Goal: Obtain resource: Download file/media

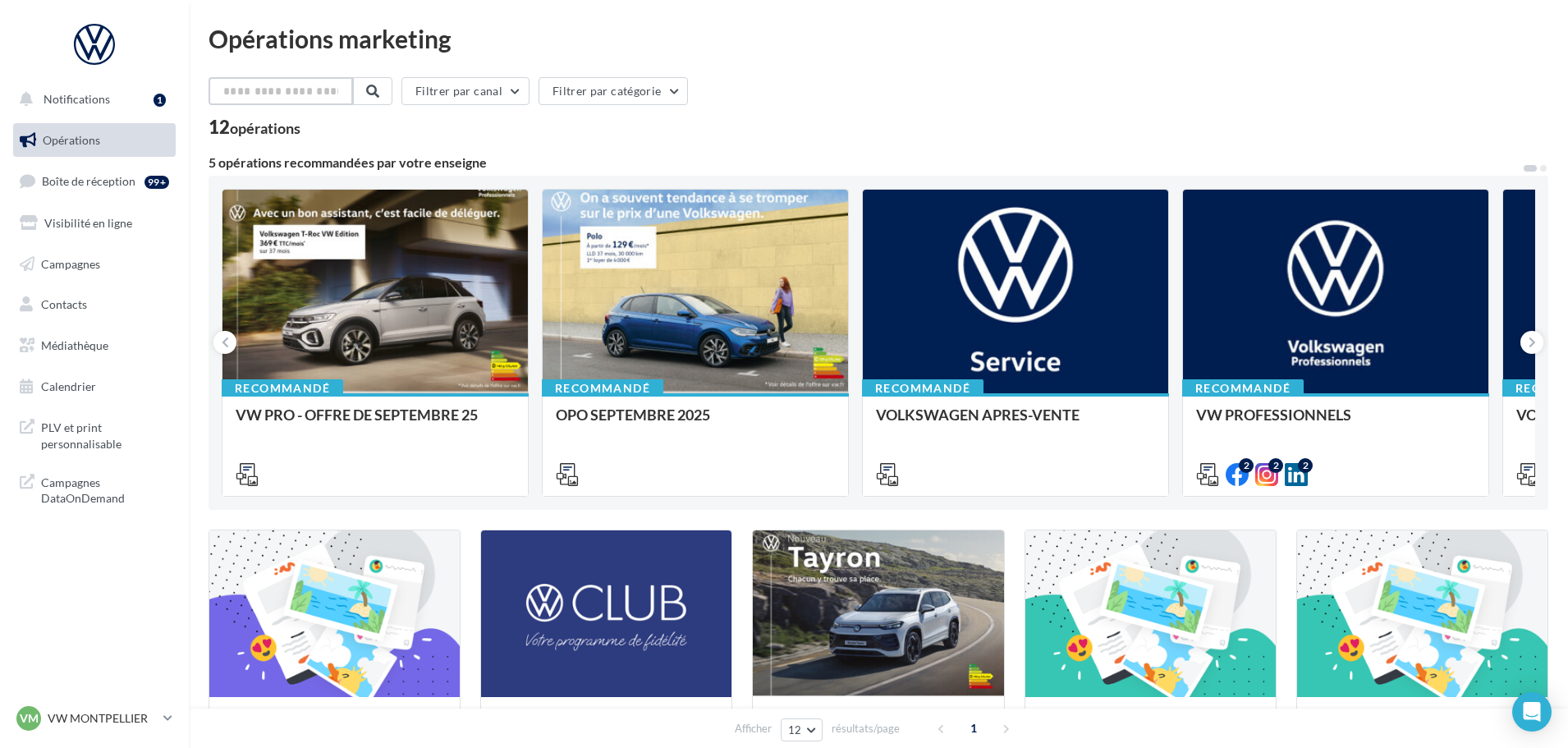
click at [338, 93] on input "text" at bounding box center [280, 91] width 144 height 28
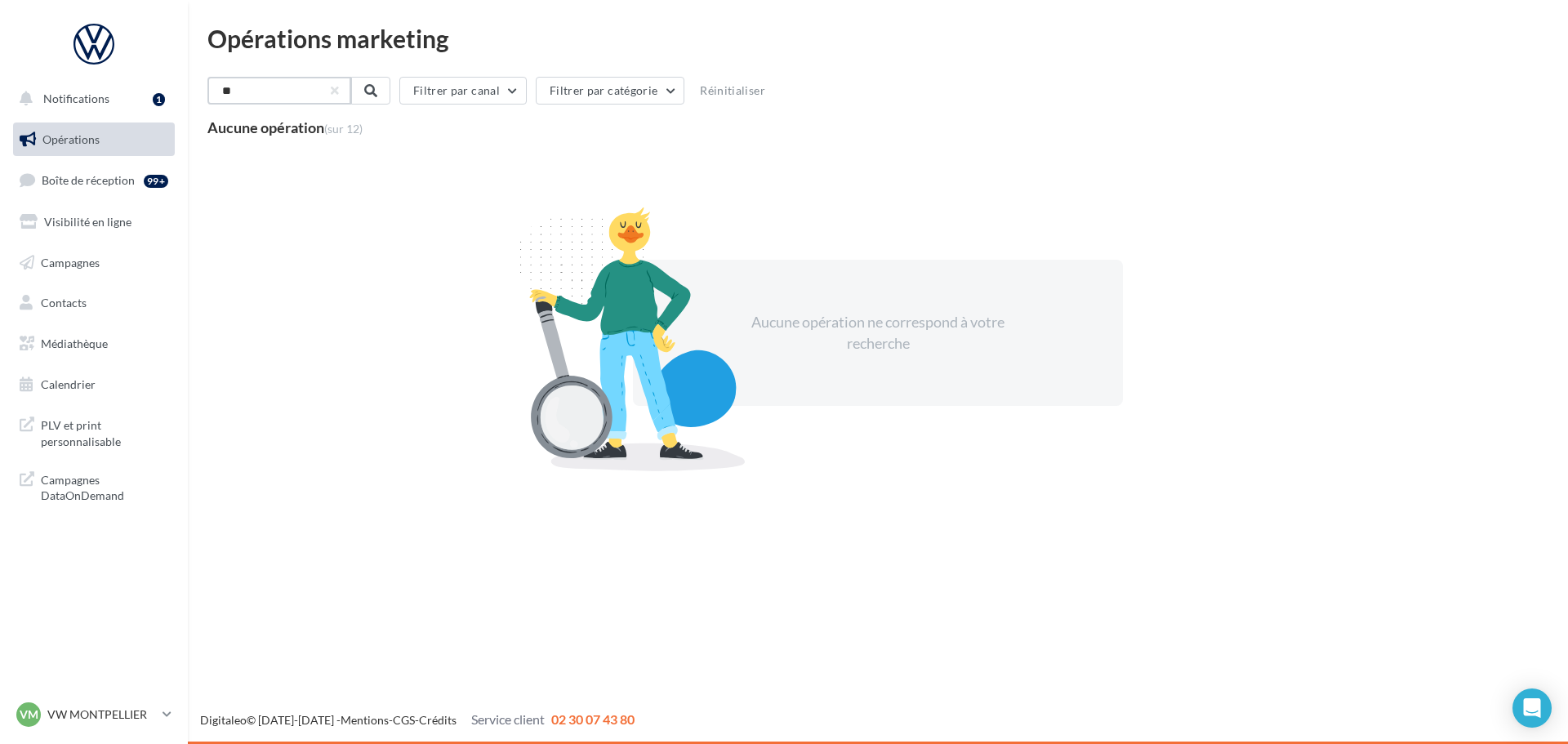
type input "*"
type input "********"
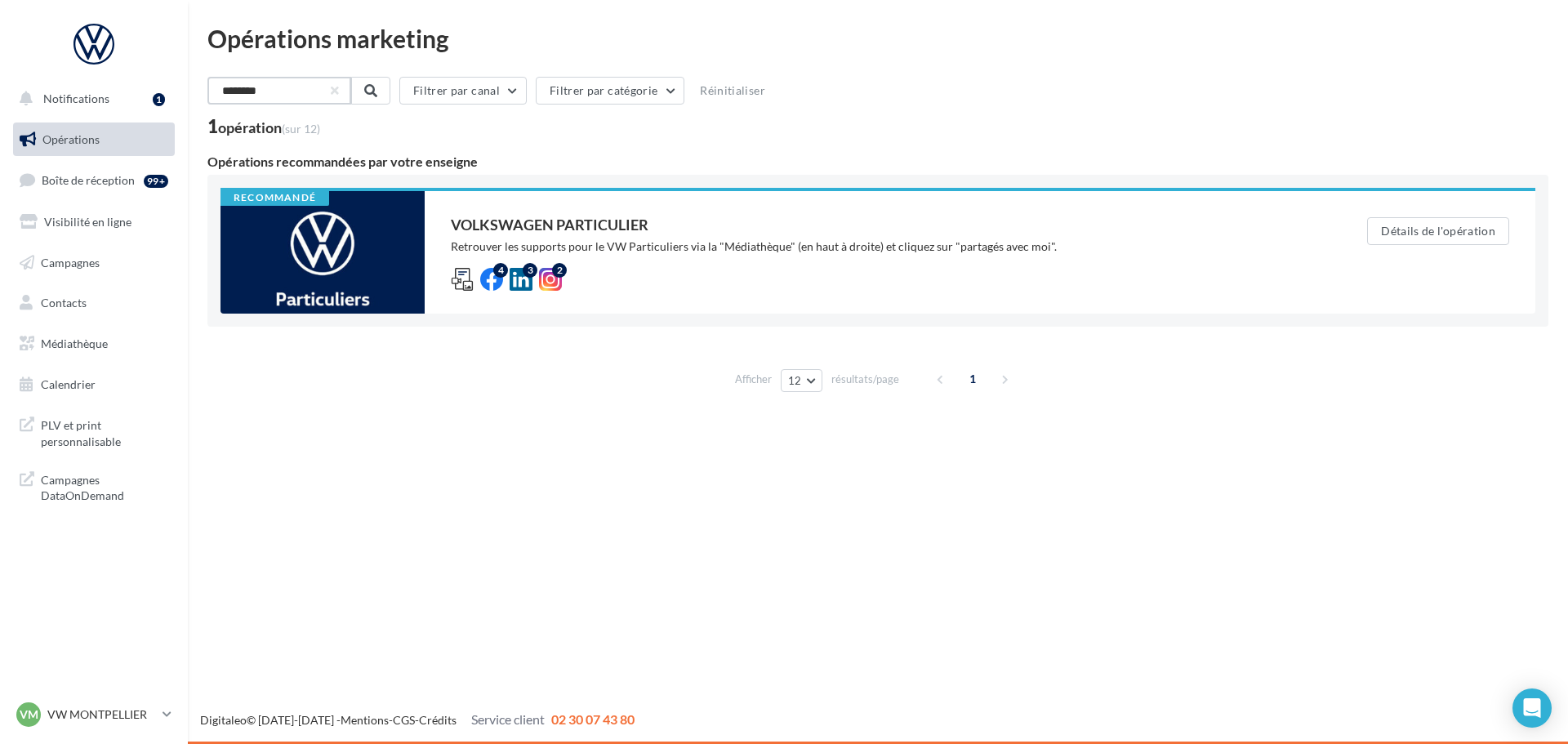
click at [305, 92] on input "********" at bounding box center [278, 91] width 143 height 28
click at [303, 91] on input "********" at bounding box center [278, 91] width 143 height 28
click at [302, 90] on input "********" at bounding box center [278, 91] width 143 height 28
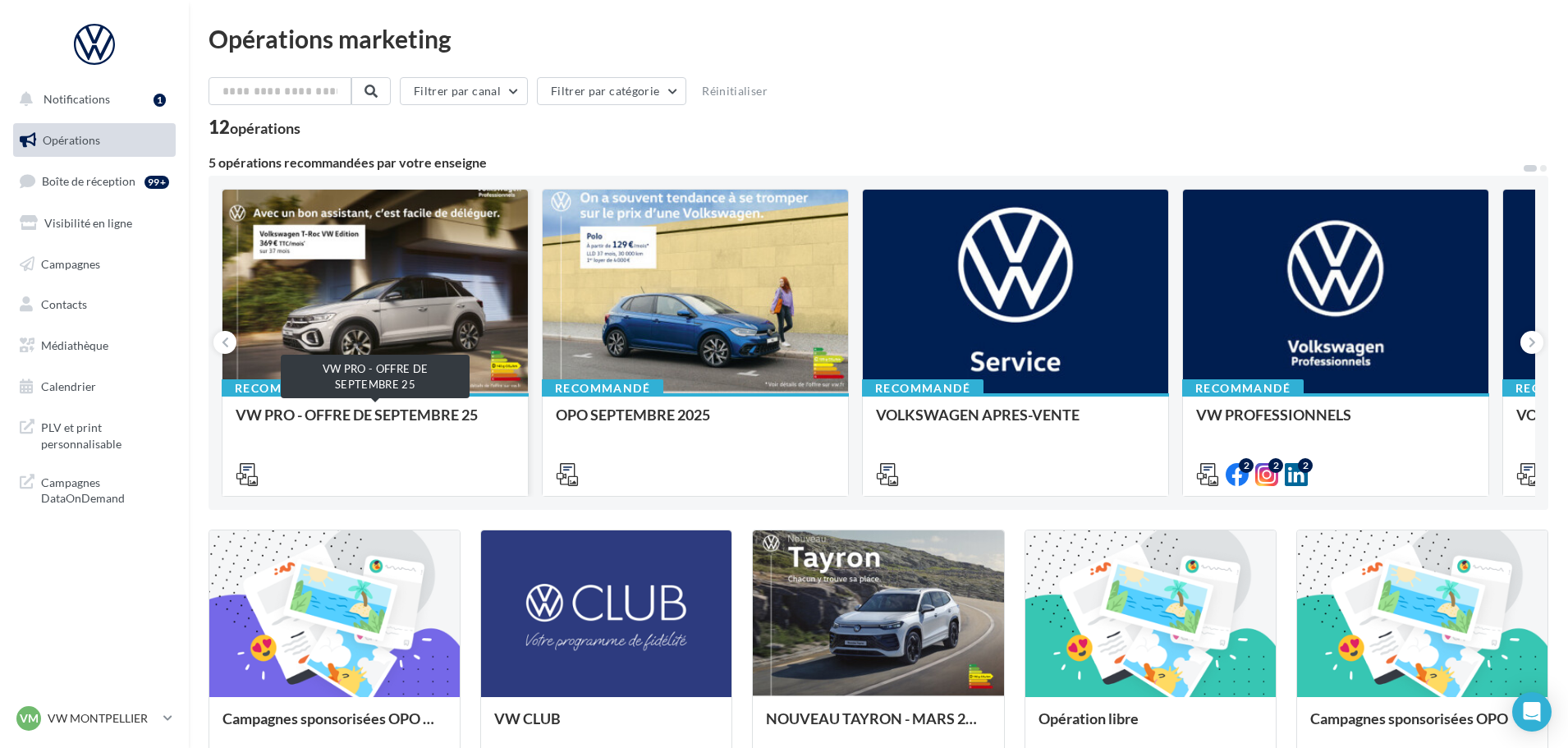
click at [363, 419] on div "VW PRO - OFFRE DE SEPTEMBRE 25" at bounding box center [375, 422] width 279 height 33
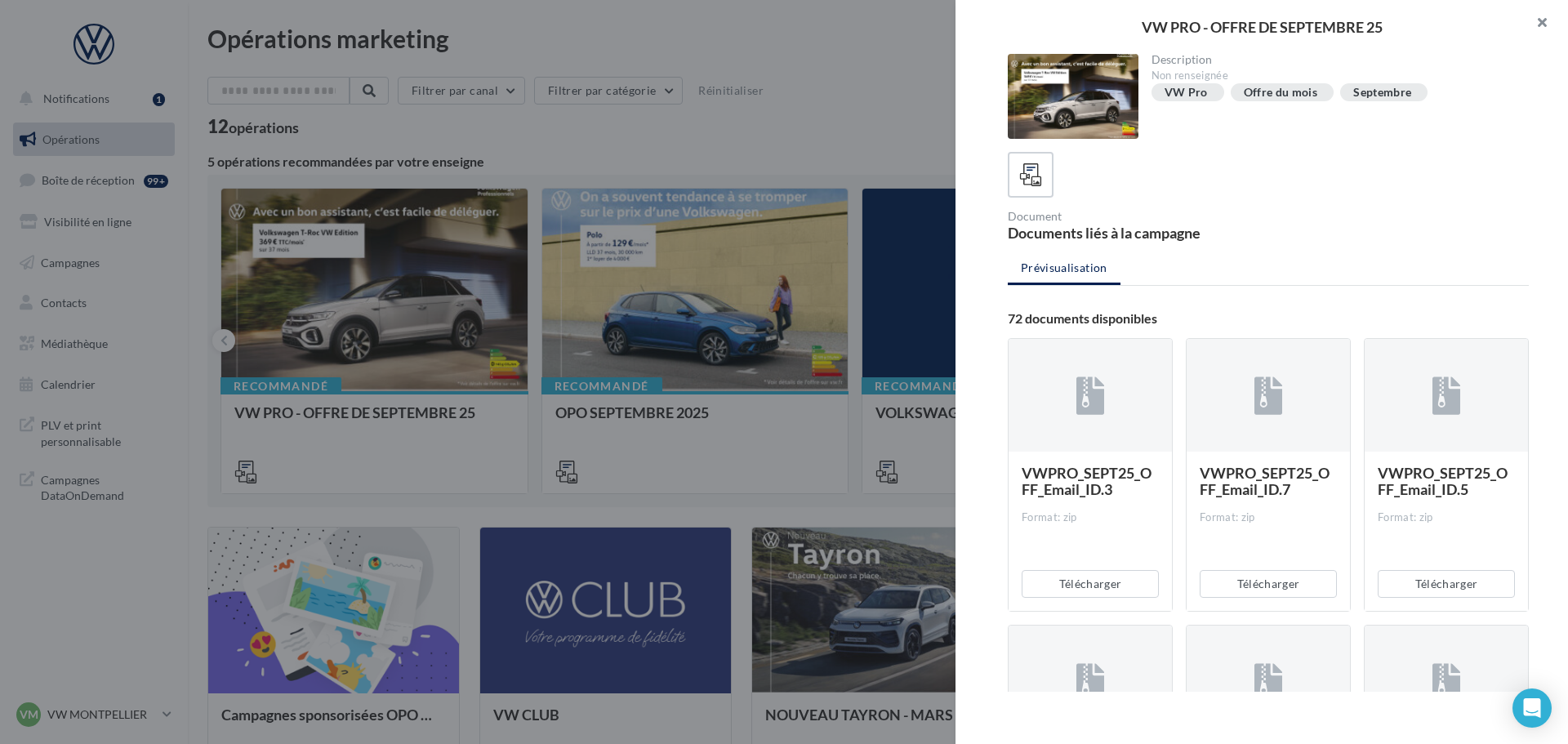
click at [1545, 17] on button "button" at bounding box center [1535, 24] width 65 height 49
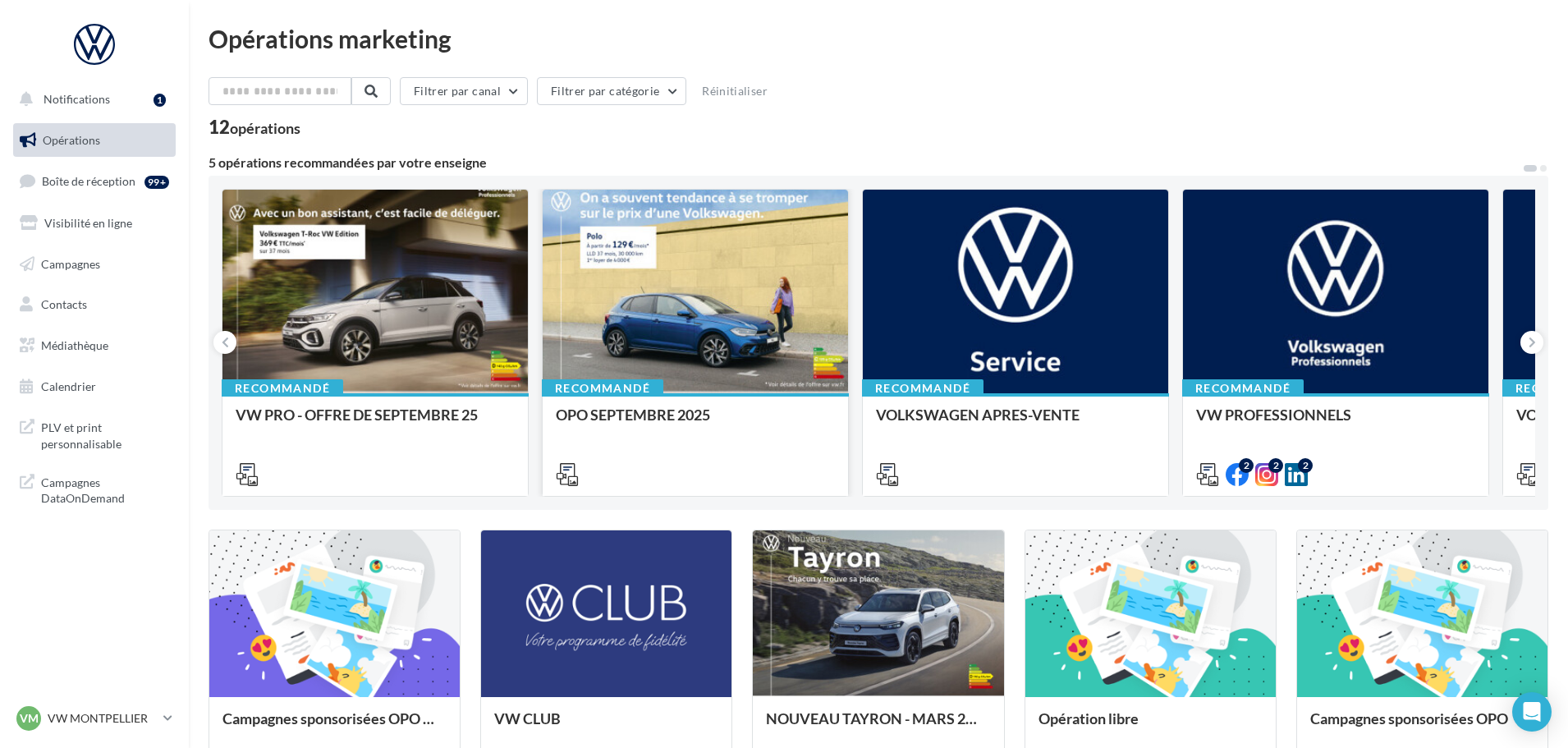
click at [674, 374] on div at bounding box center [695, 292] width 305 height 205
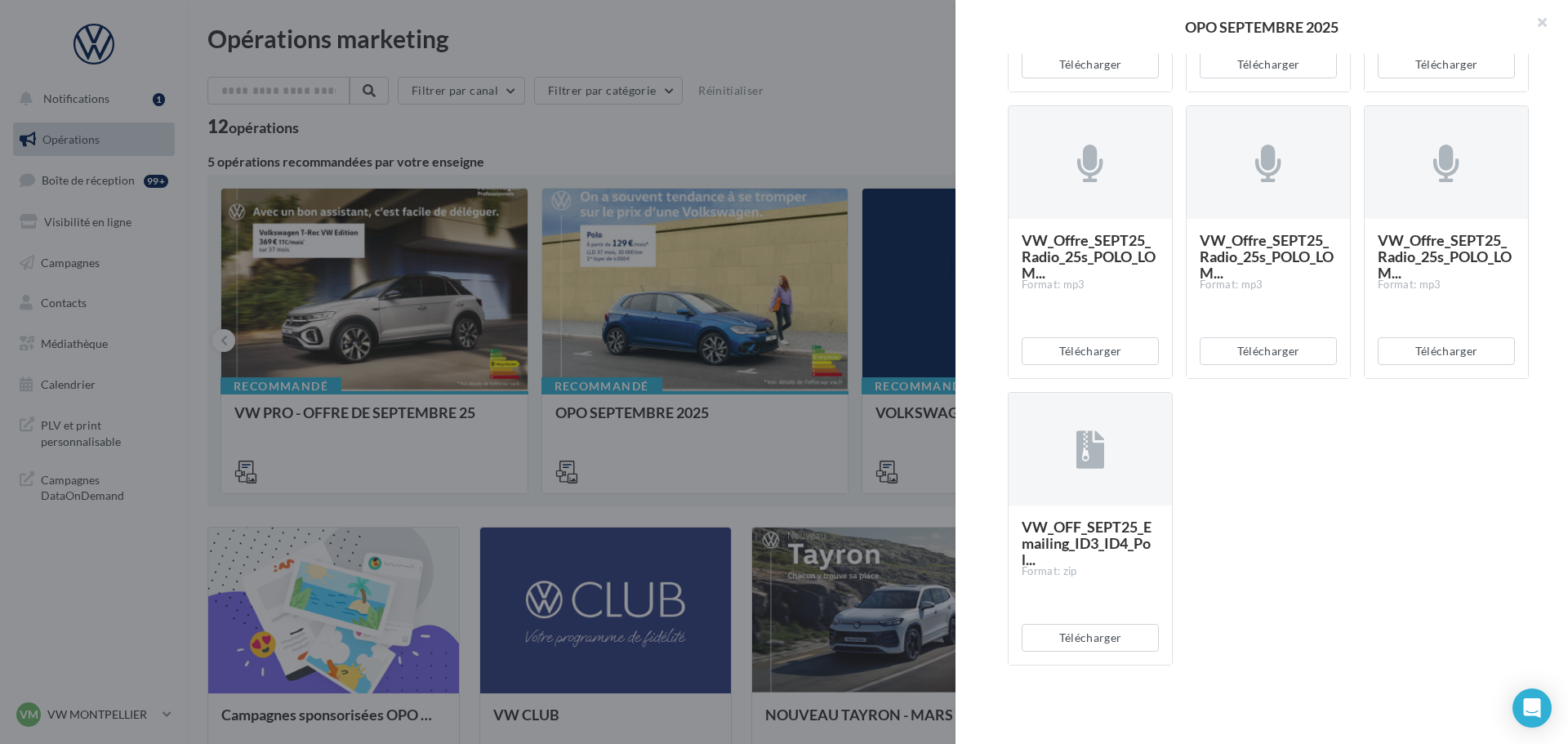
scroll to position [2937, 0]
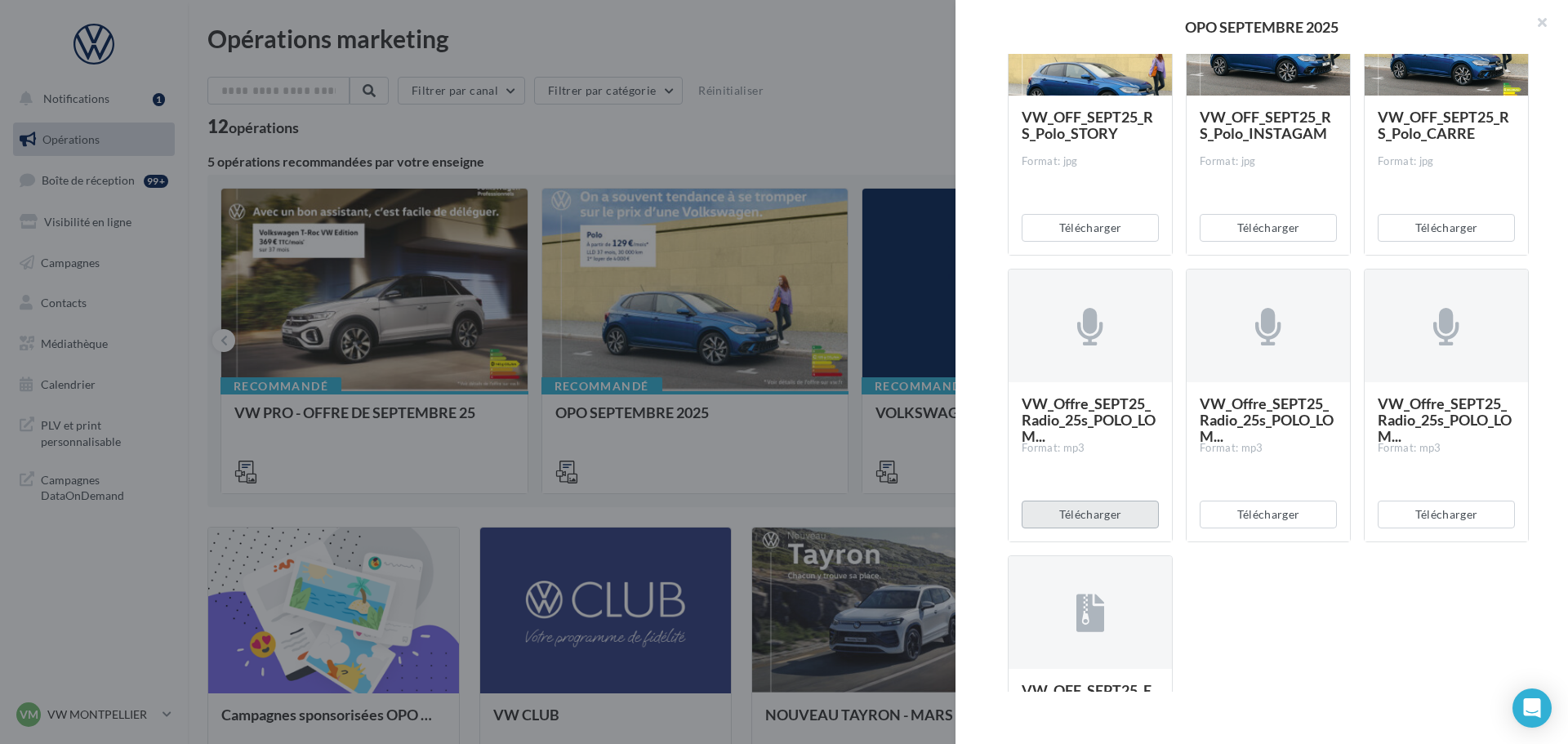
click at [1079, 512] on button "Télécharger" at bounding box center [1090, 514] width 138 height 28
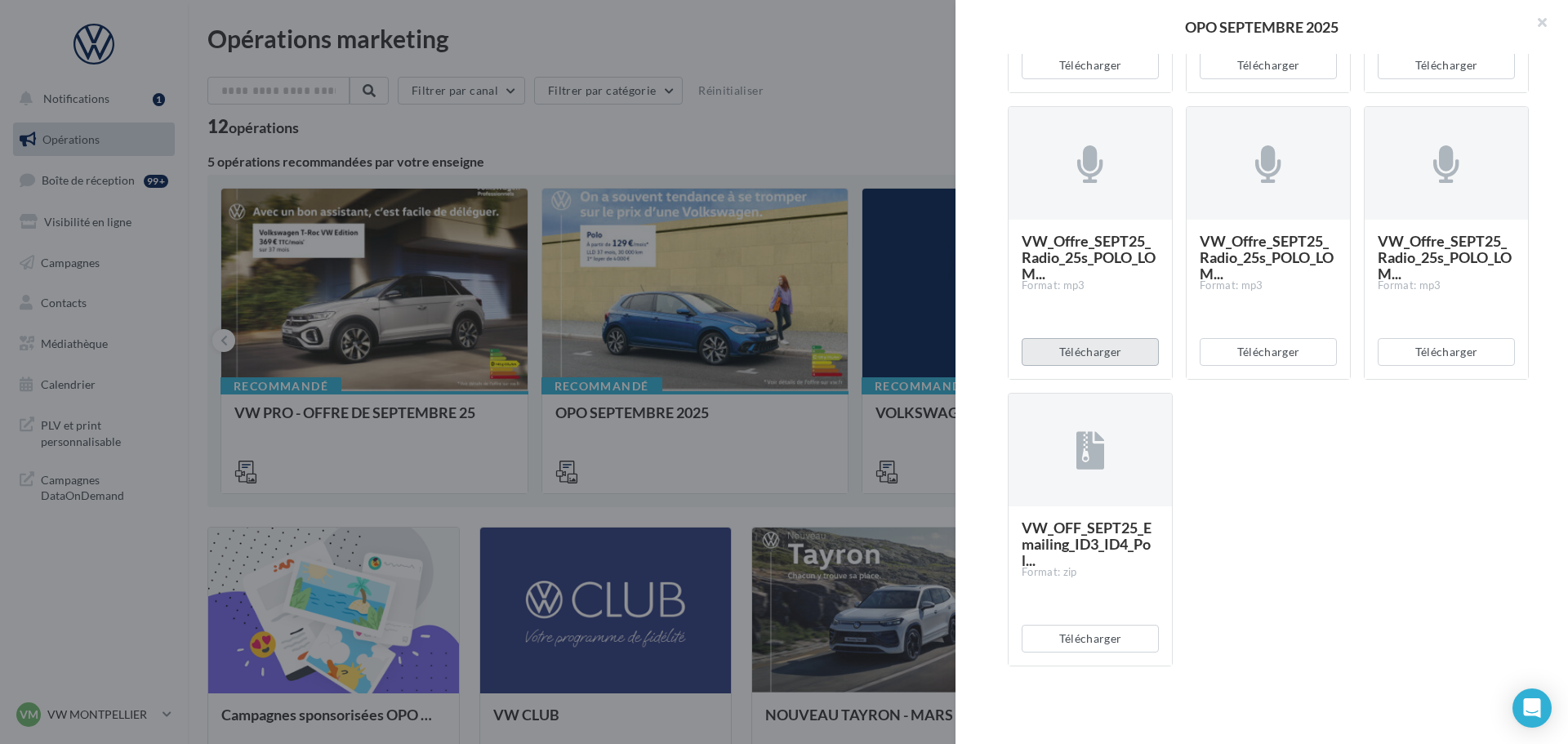
scroll to position [3100, 0]
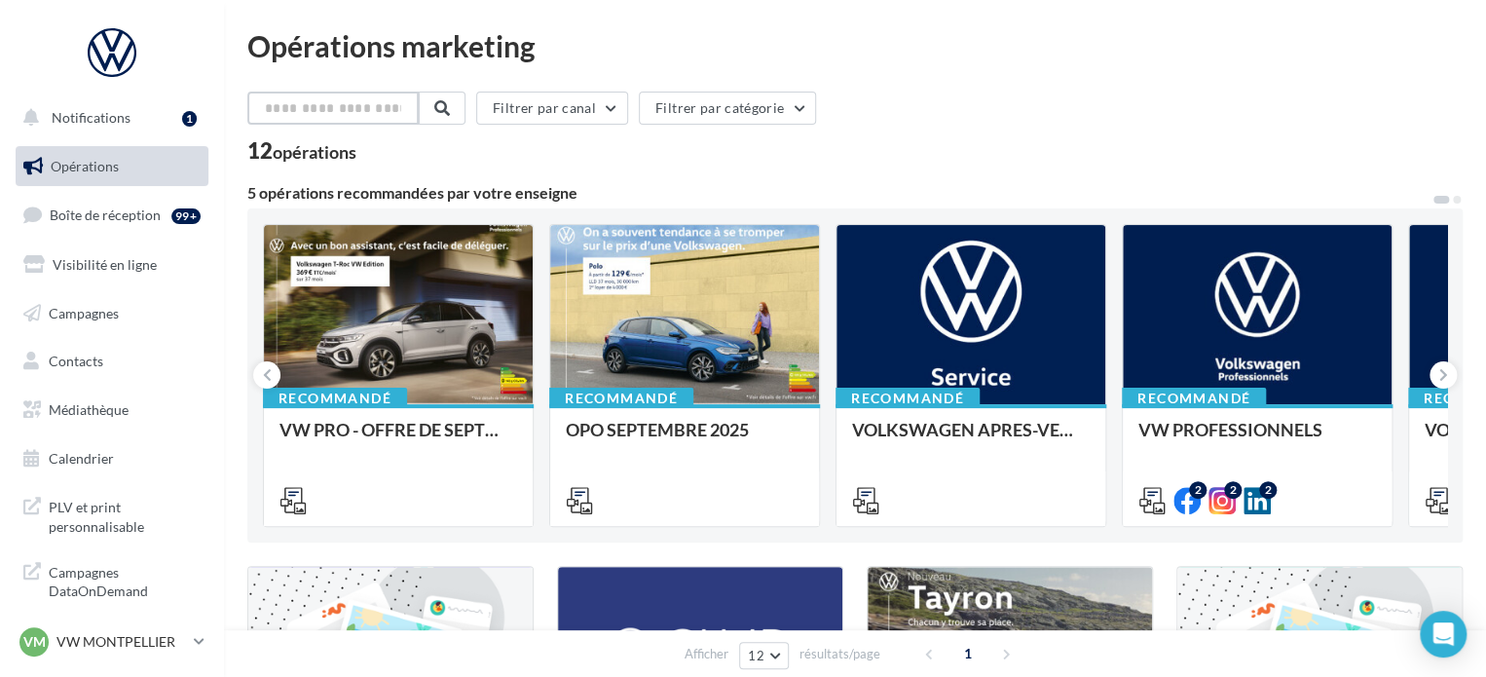
click at [356, 112] on input "text" at bounding box center [332, 108] width 171 height 33
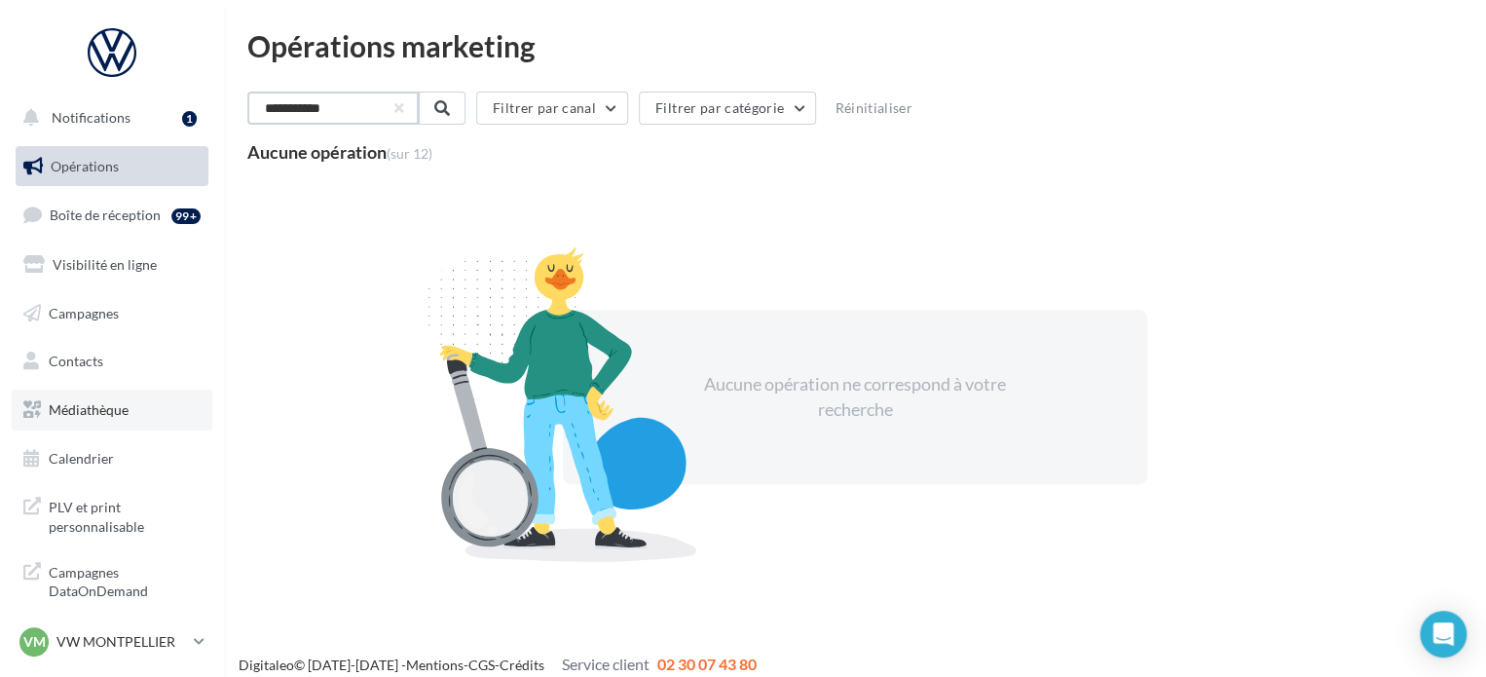
type input "**********"
click at [108, 424] on link "Médiathèque" at bounding box center [112, 410] width 201 height 41
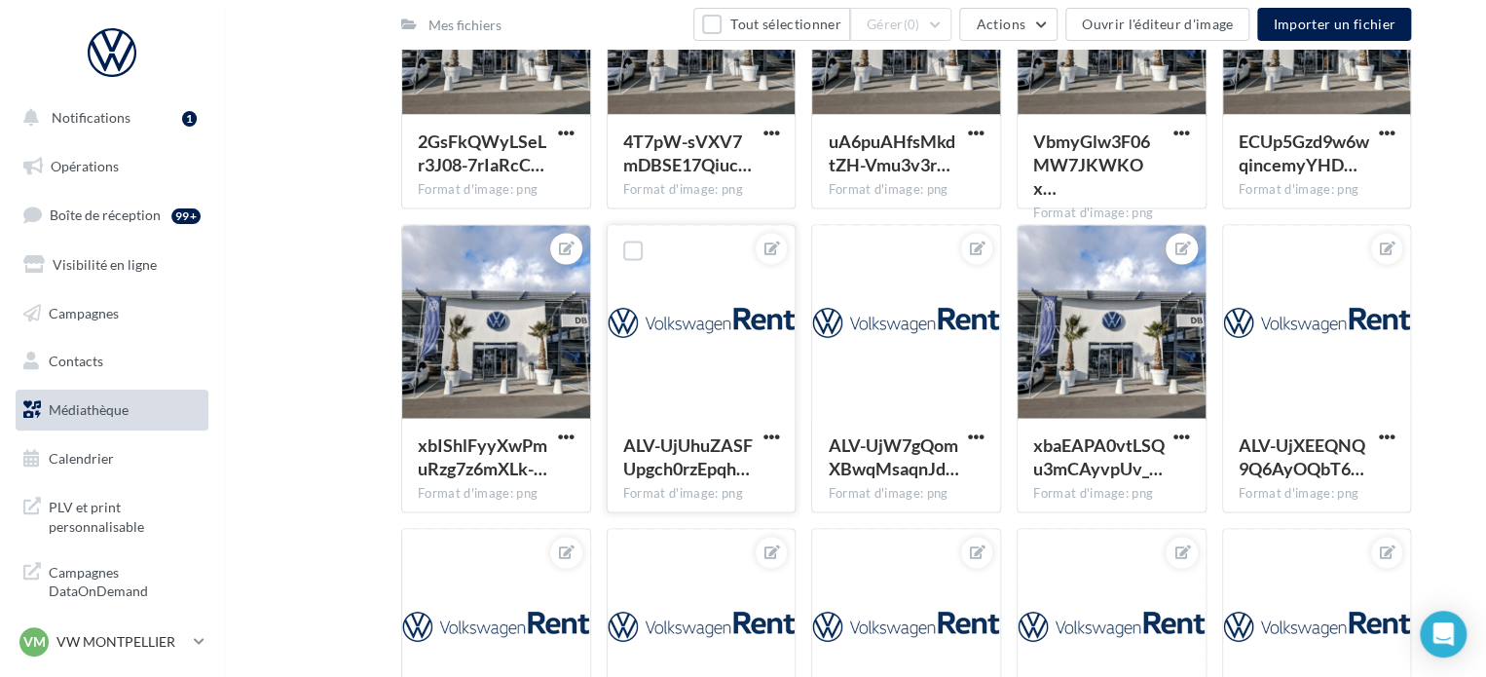
scroll to position [1469, 0]
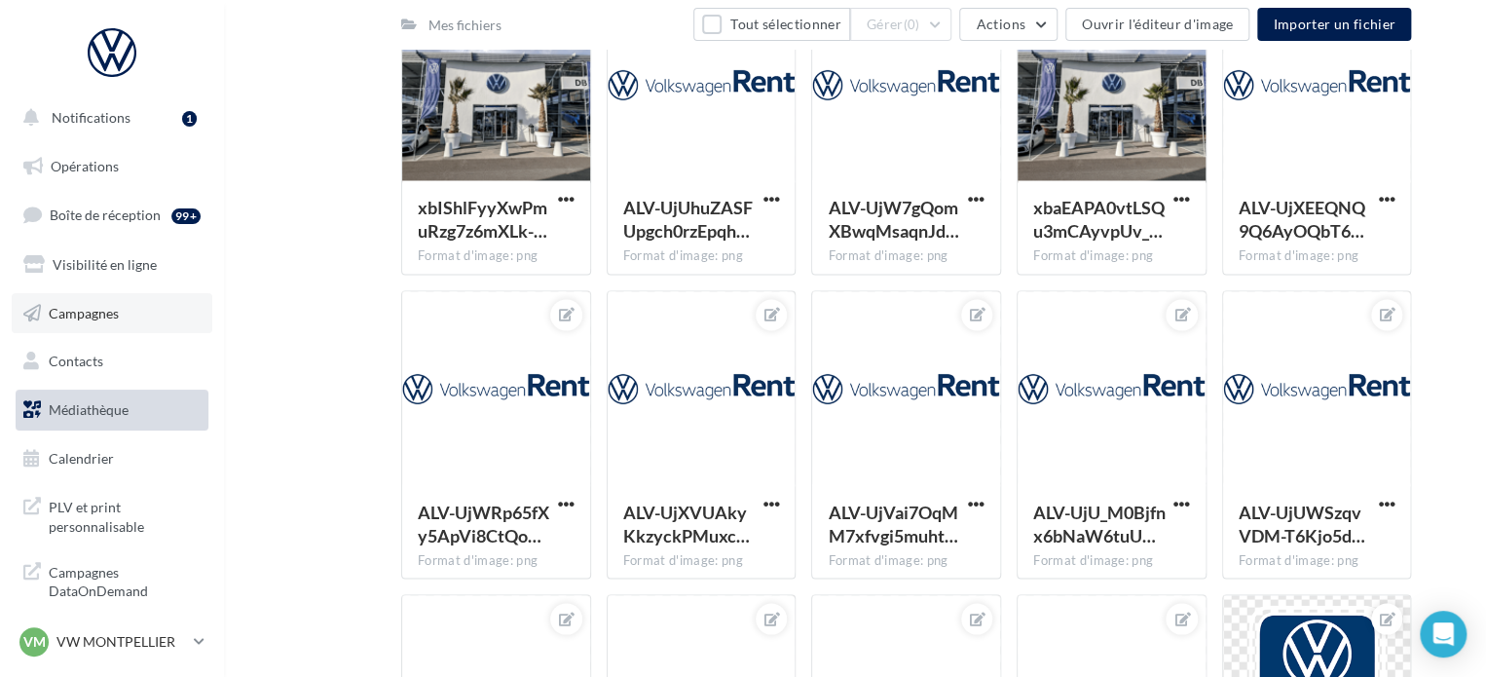
click at [105, 325] on link "Campagnes" at bounding box center [112, 313] width 201 height 41
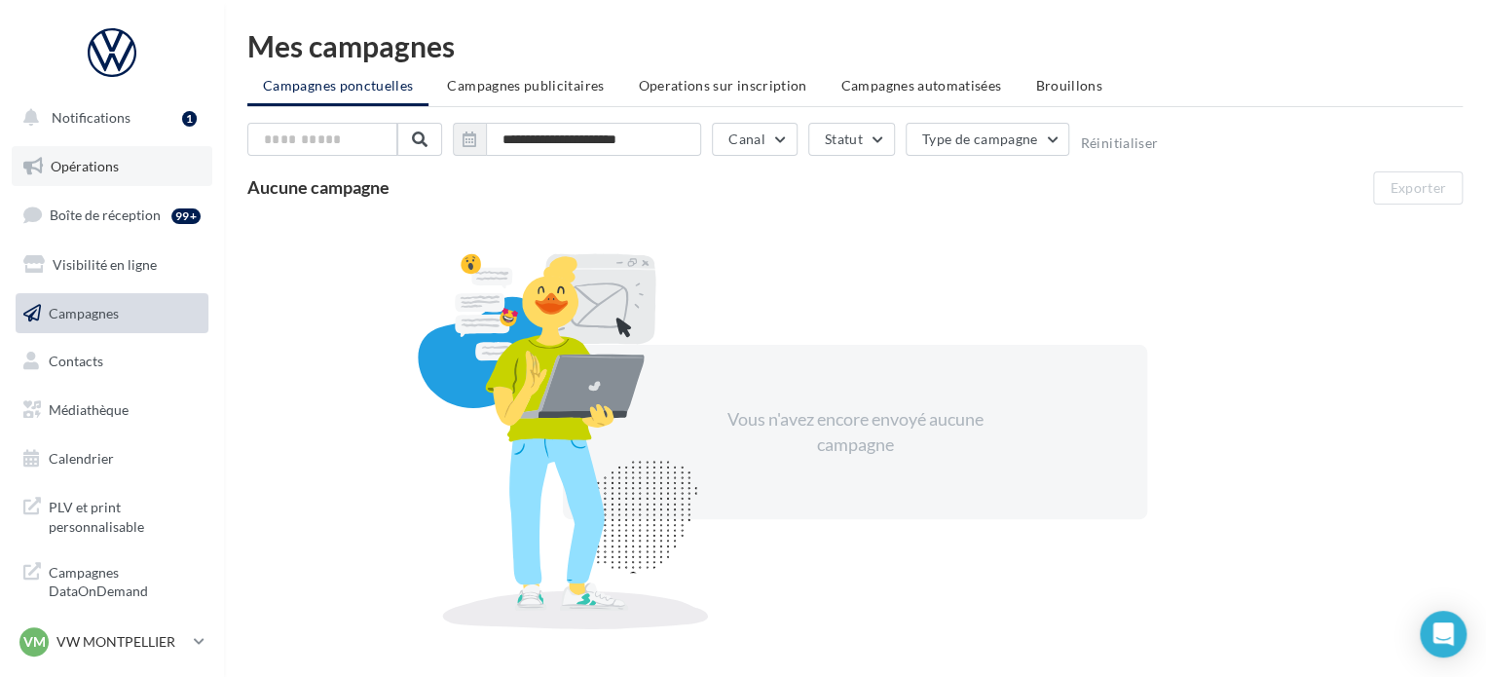
click at [90, 155] on link "Opérations" at bounding box center [112, 166] width 201 height 41
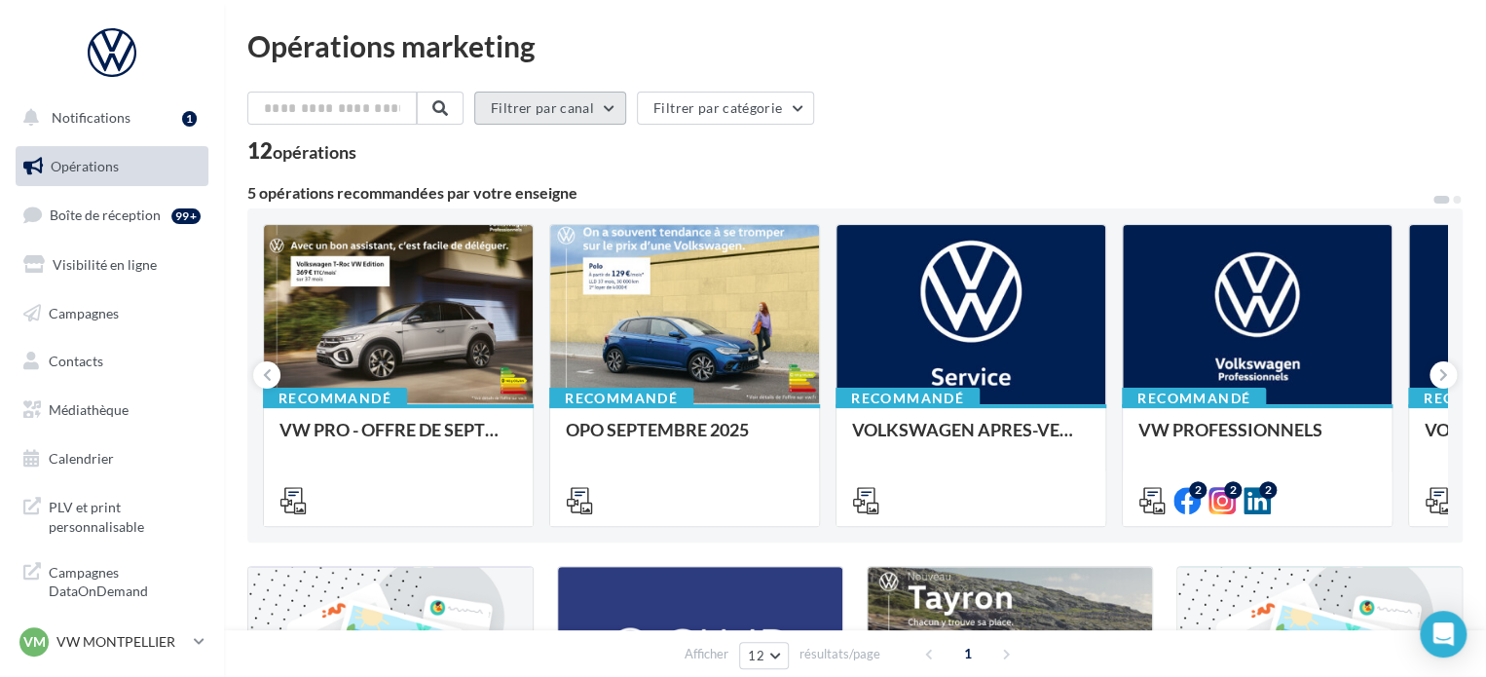
click at [597, 110] on button "Filtrer par canal" at bounding box center [550, 108] width 152 height 33
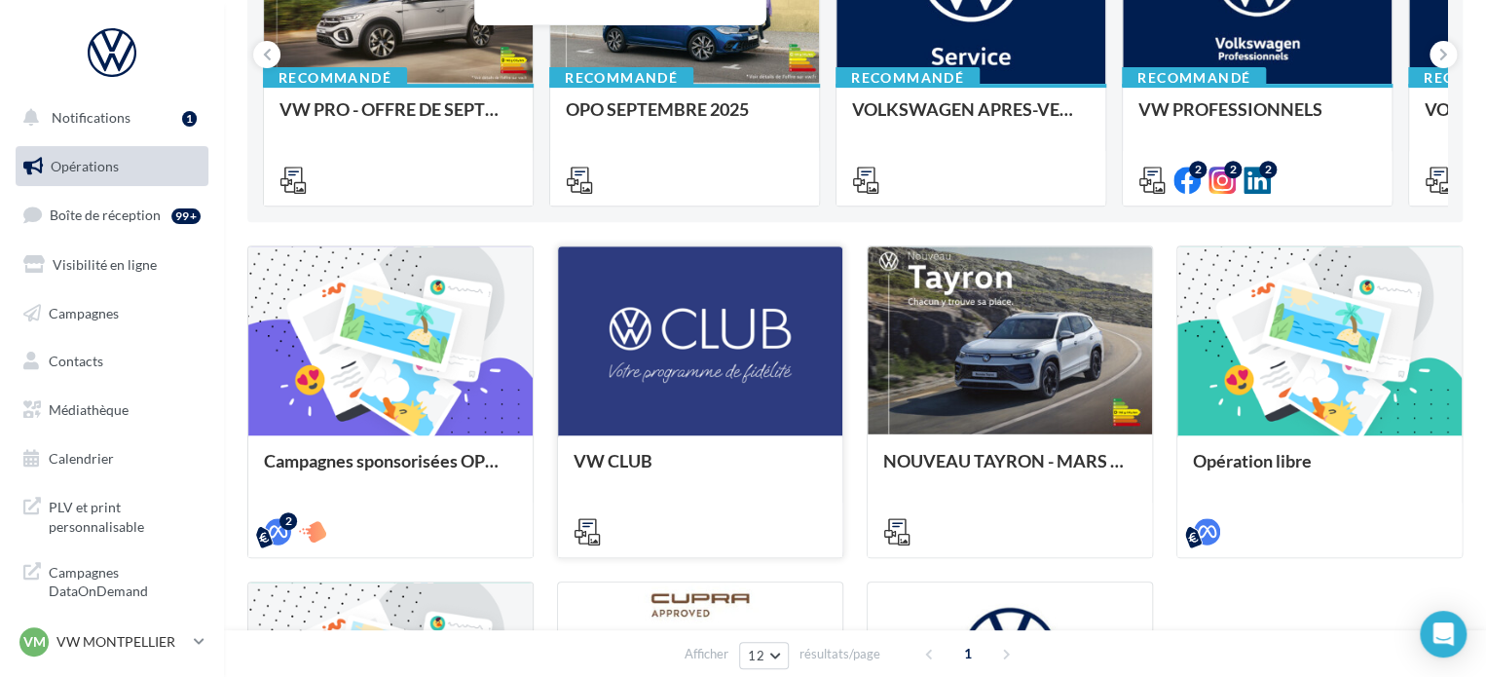
scroll to position [97, 0]
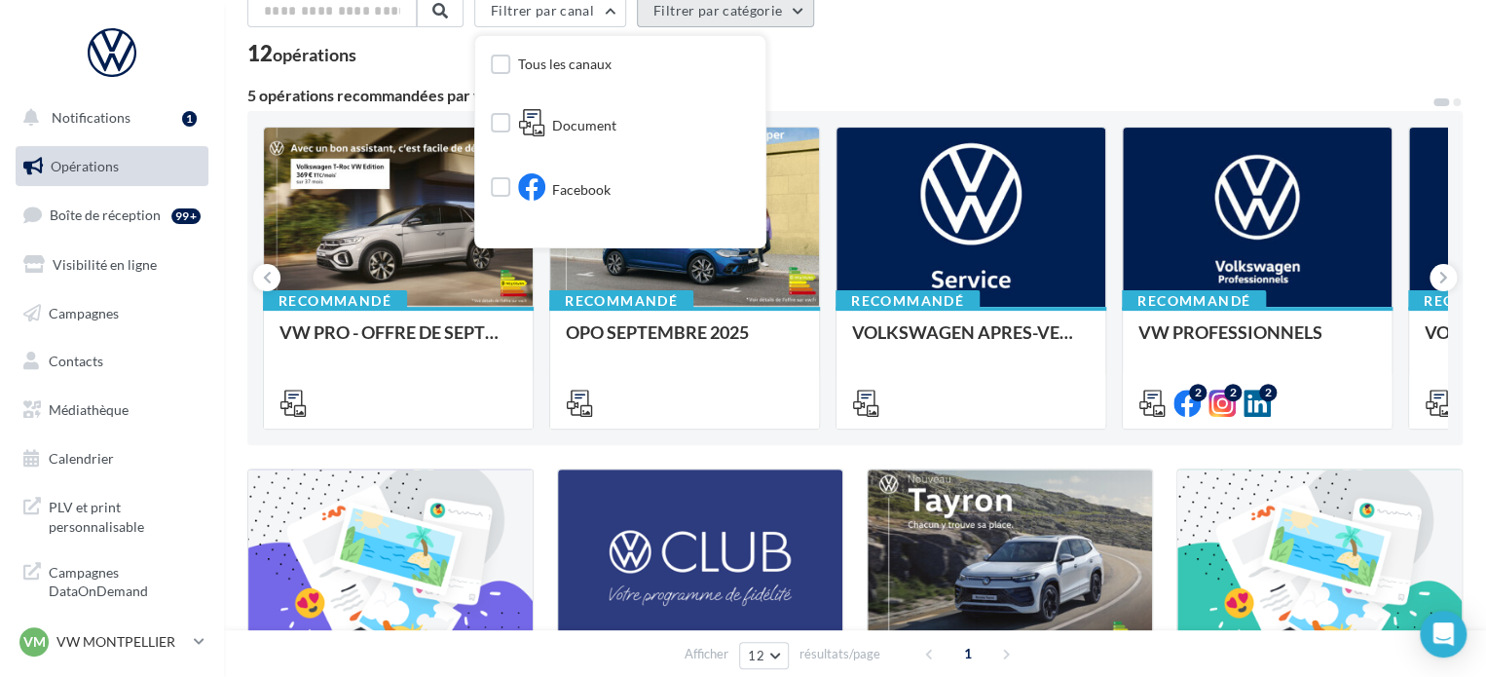
click at [787, 16] on button "Filtrer par catégorie" at bounding box center [725, 10] width 177 height 33
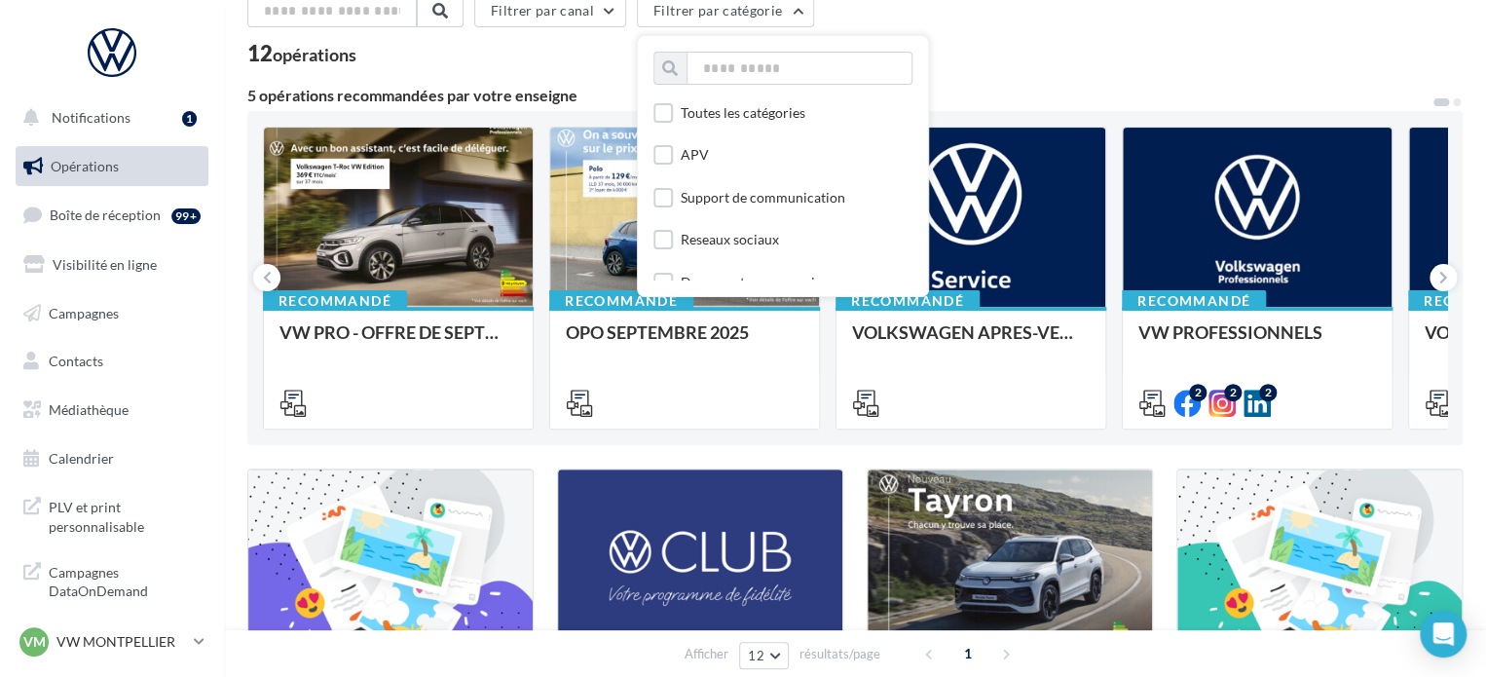
click at [1025, 30] on div "Filtrer par canal Filtrer par catégorie Toutes les catégories APV Support de co…" at bounding box center [854, 14] width 1215 height 41
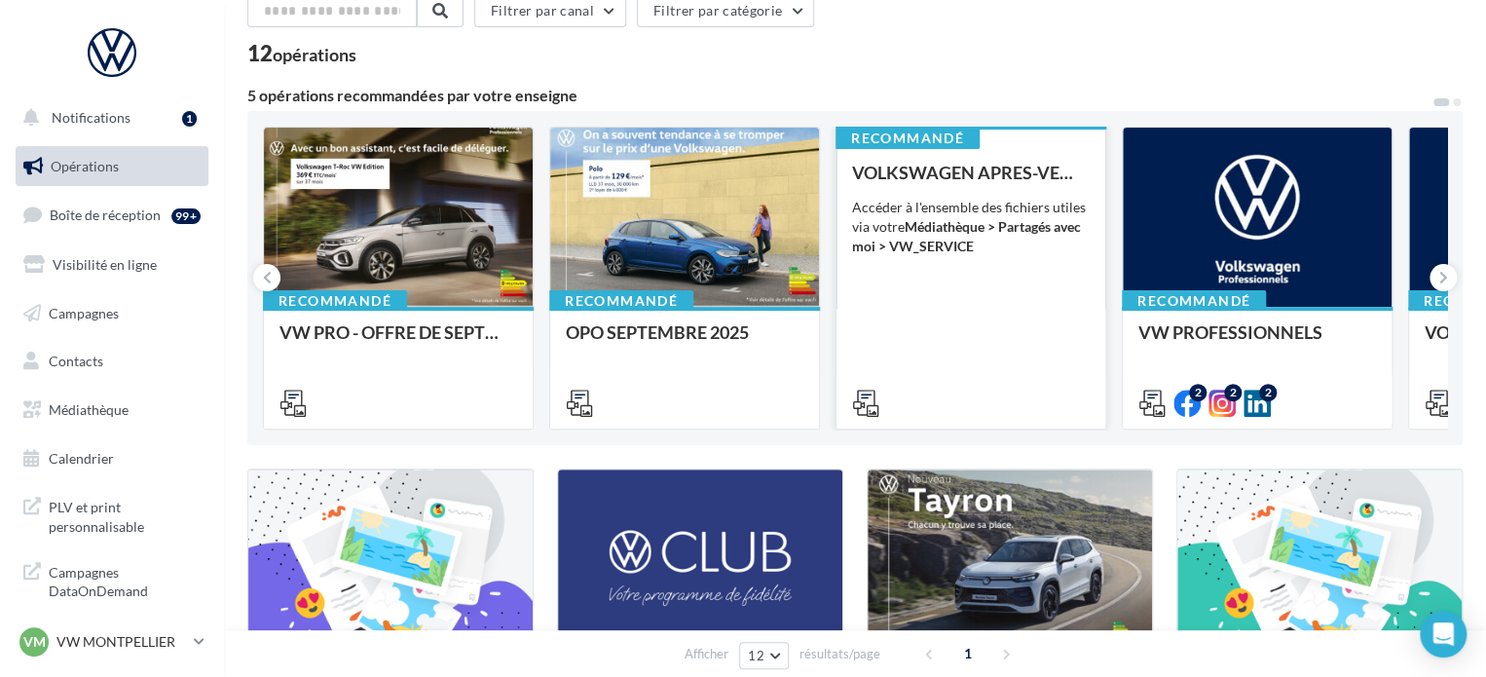
click at [960, 318] on div "VOLKSWAGEN APRES-VENTE Accéder à l'ensemble des fichiers utiles via votre Média…" at bounding box center [971, 287] width 238 height 248
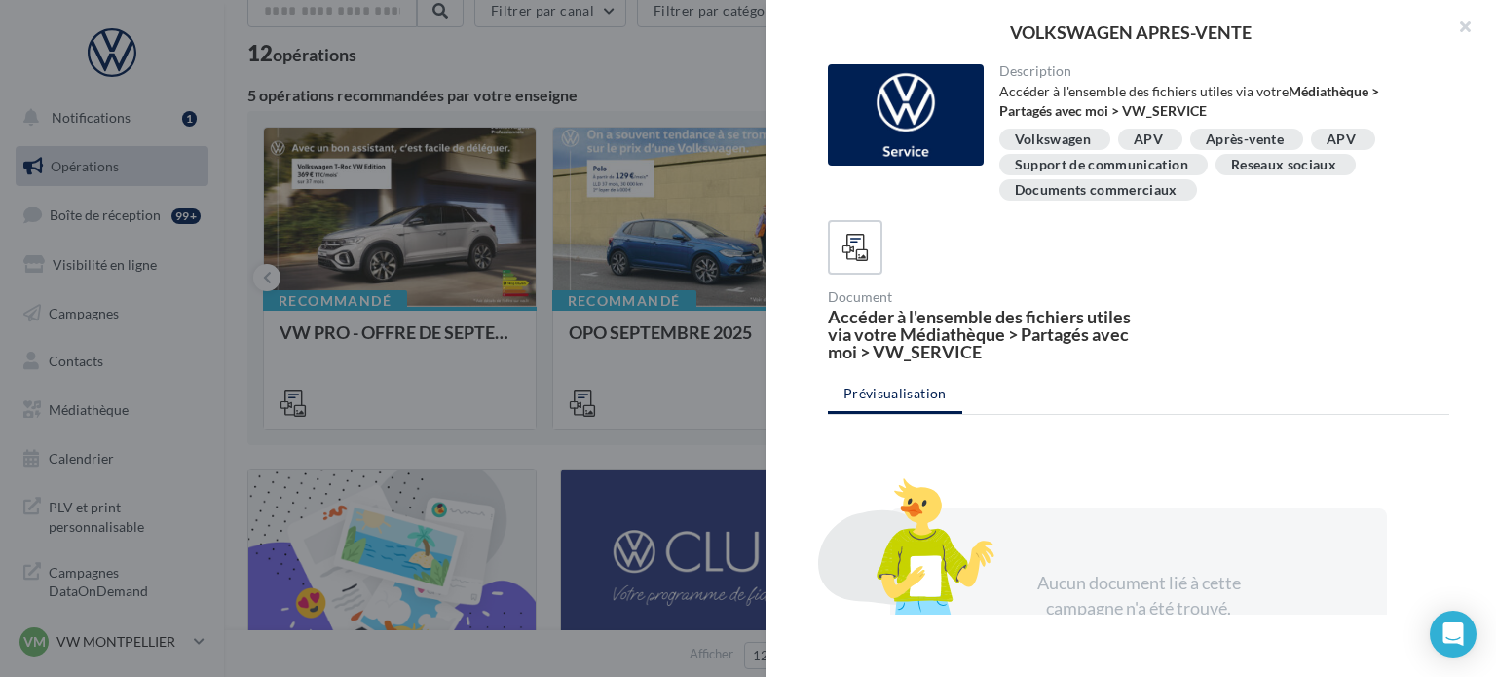
drag, startPoint x: 990, startPoint y: 352, endPoint x: 1094, endPoint y: 353, distance: 104.2
click at [1094, 353] on div "Accéder à l'ensemble des fichiers utiles via votre Médiathèque > Partagés avec …" at bounding box center [979, 334] width 303 height 53
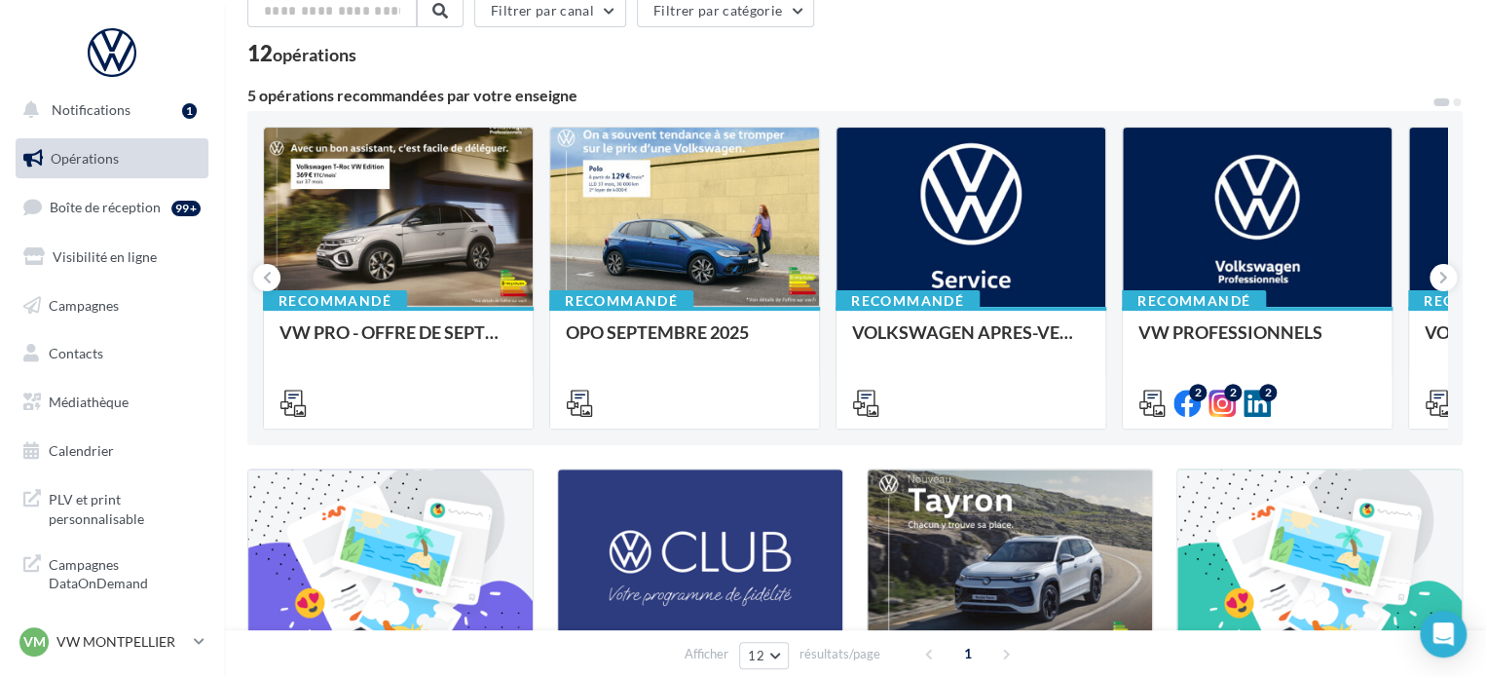
scroll to position [0, 0]
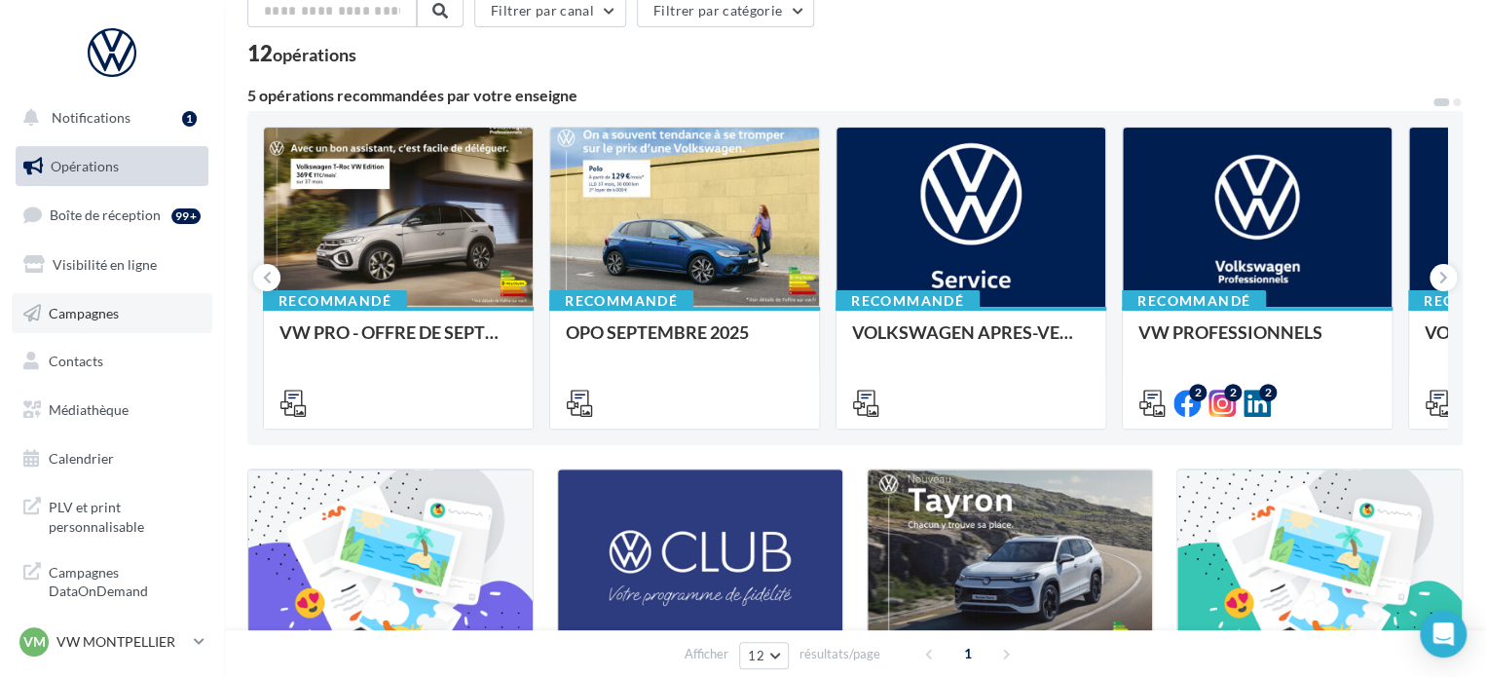
click at [69, 311] on span "Campagnes" at bounding box center [84, 312] width 70 height 17
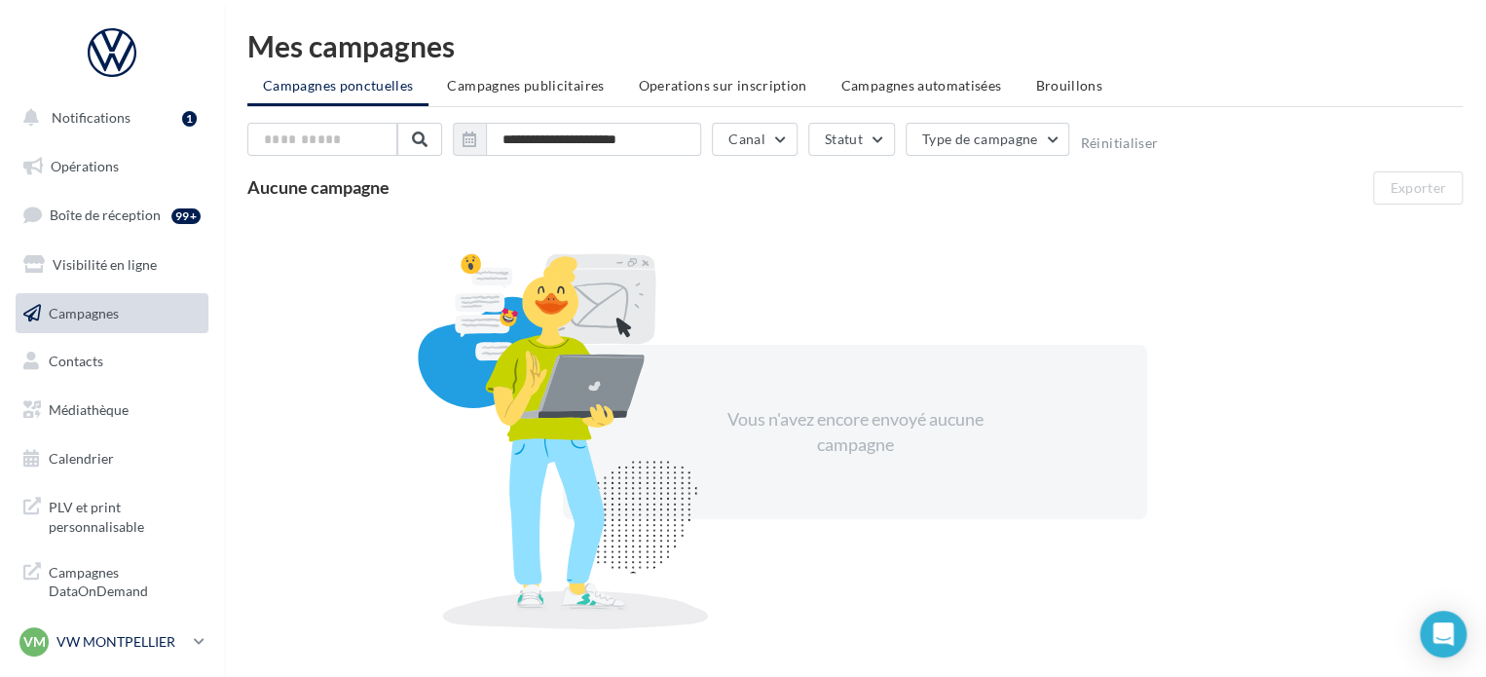
click at [179, 634] on p "VW MONTPELLIER" at bounding box center [121, 641] width 130 height 19
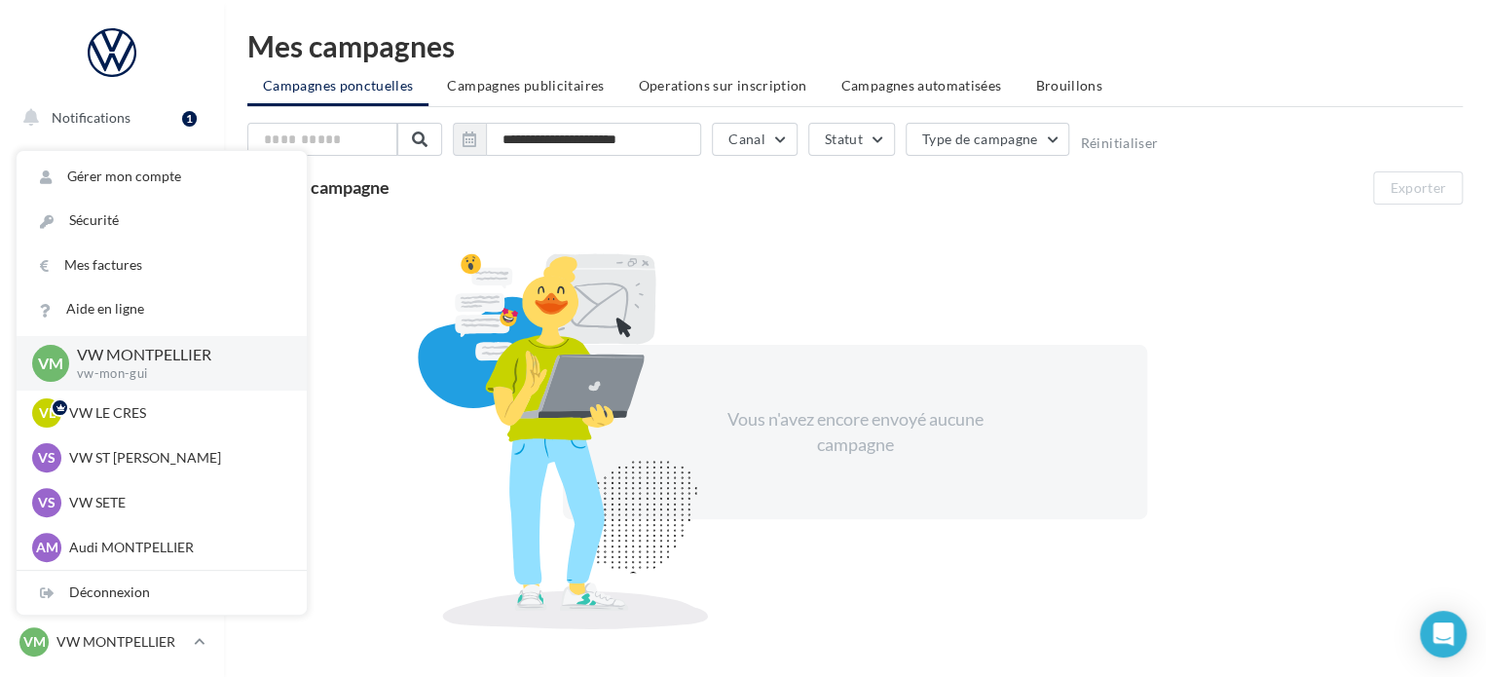
click at [365, 482] on div "Vous n'avez encore envoyé aucune campagne" at bounding box center [854, 432] width 1215 height 424
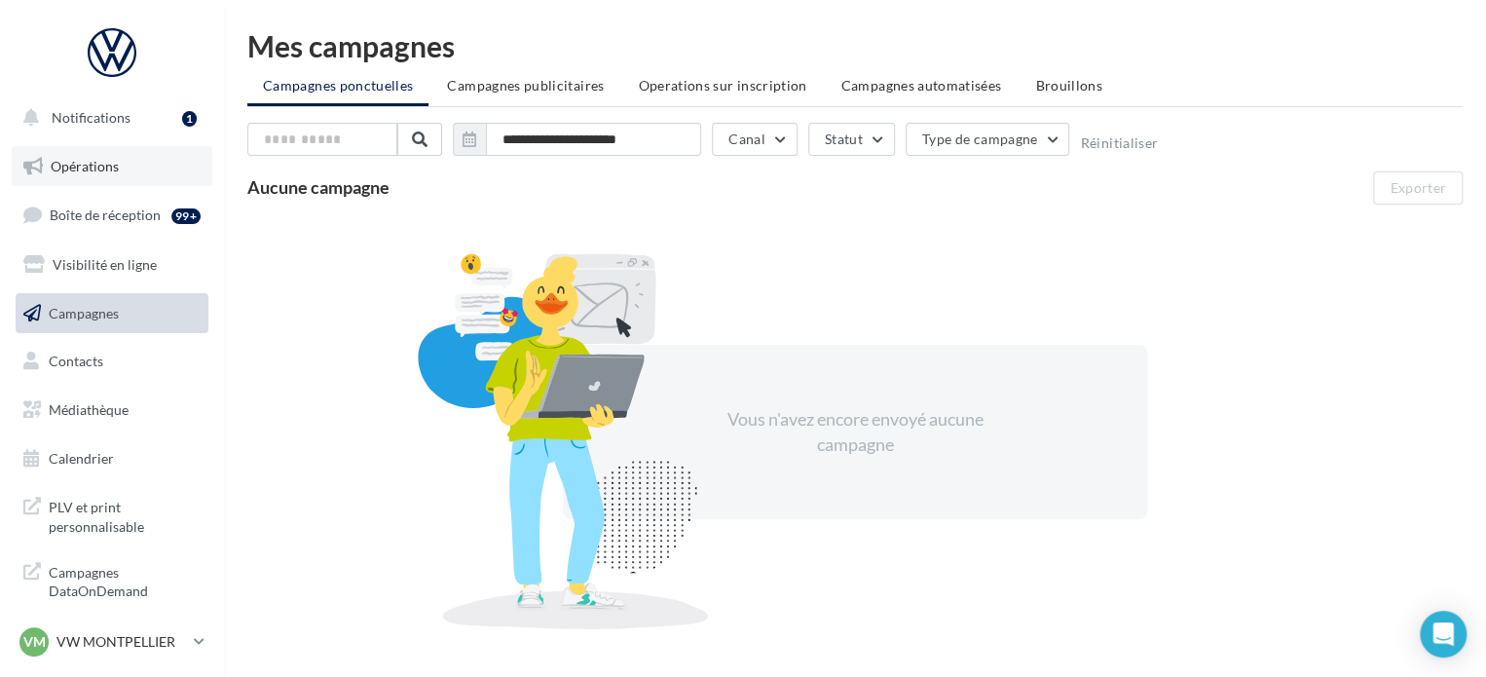
click at [108, 160] on span "Opérations" at bounding box center [85, 166] width 68 height 17
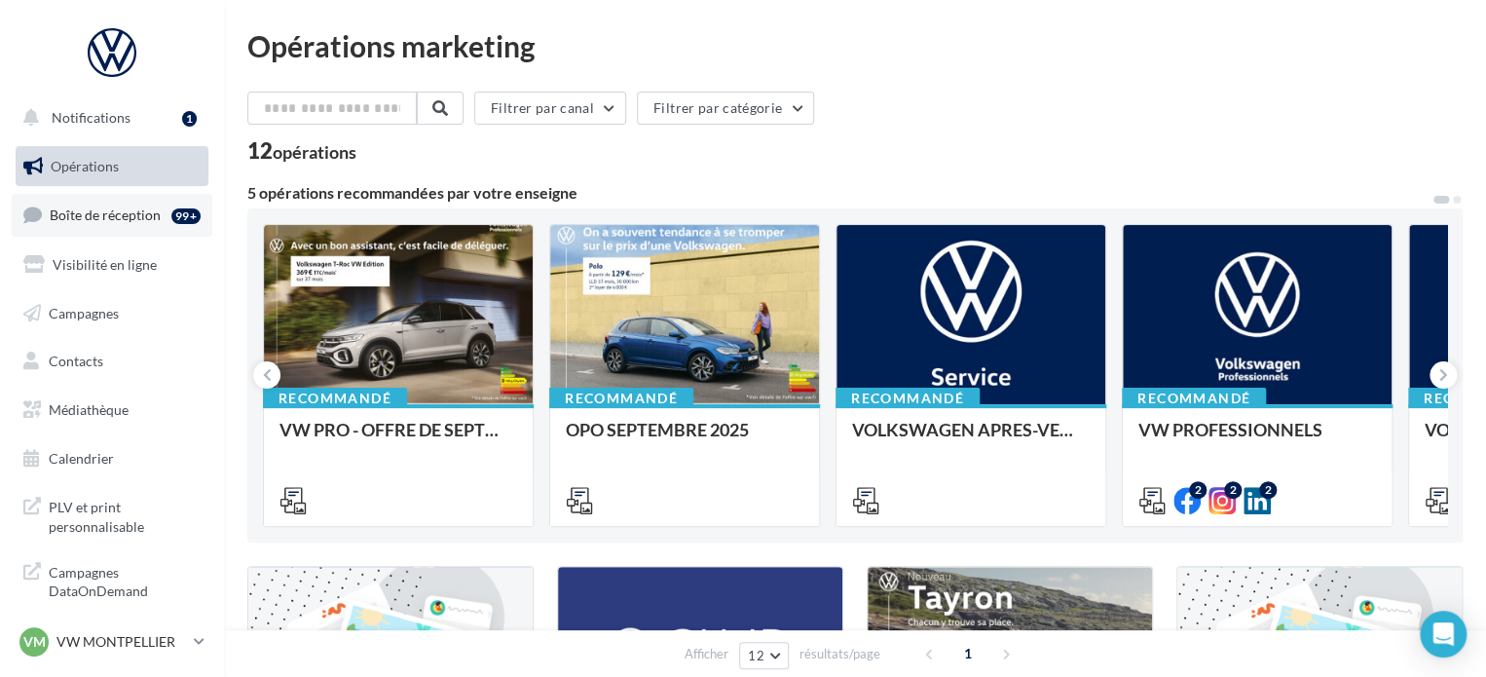
click at [160, 206] on link "Boîte de réception 99+" at bounding box center [112, 215] width 201 height 42
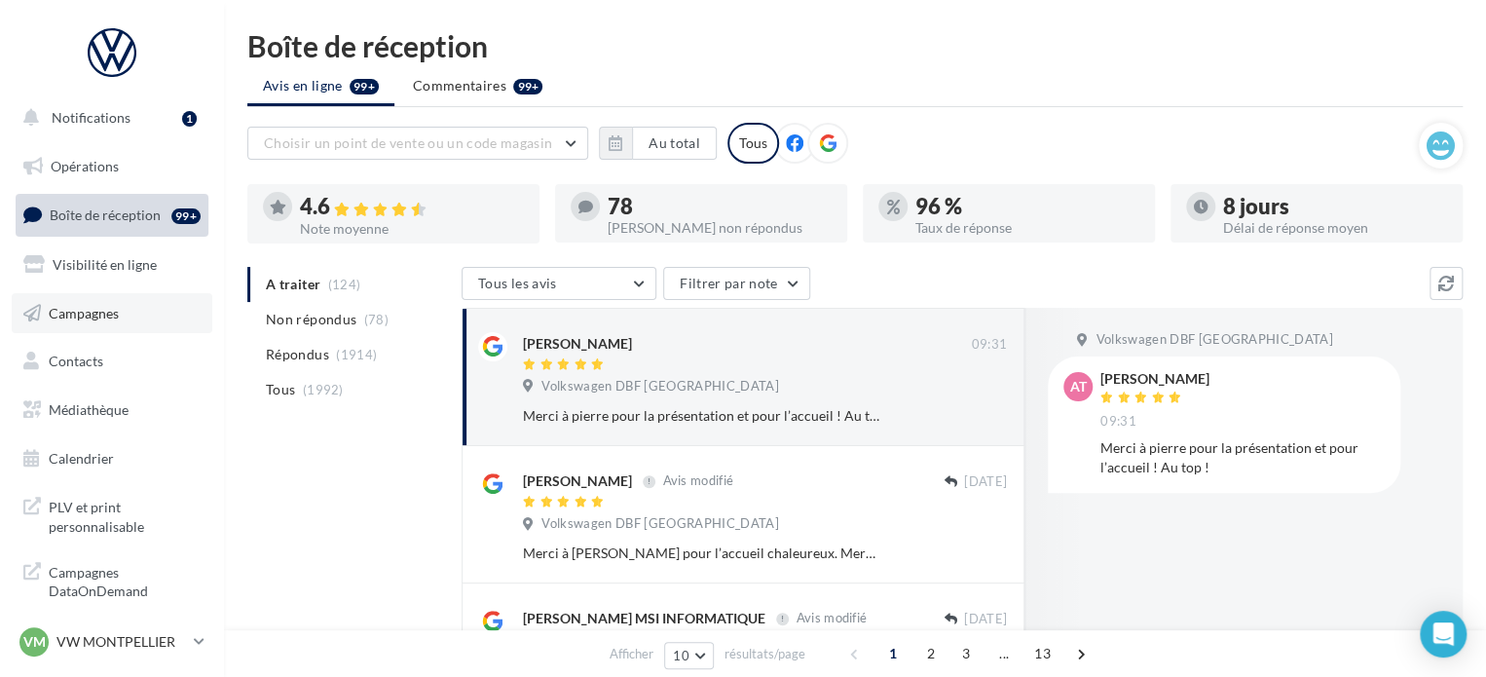
click at [121, 305] on link "Campagnes" at bounding box center [112, 313] width 201 height 41
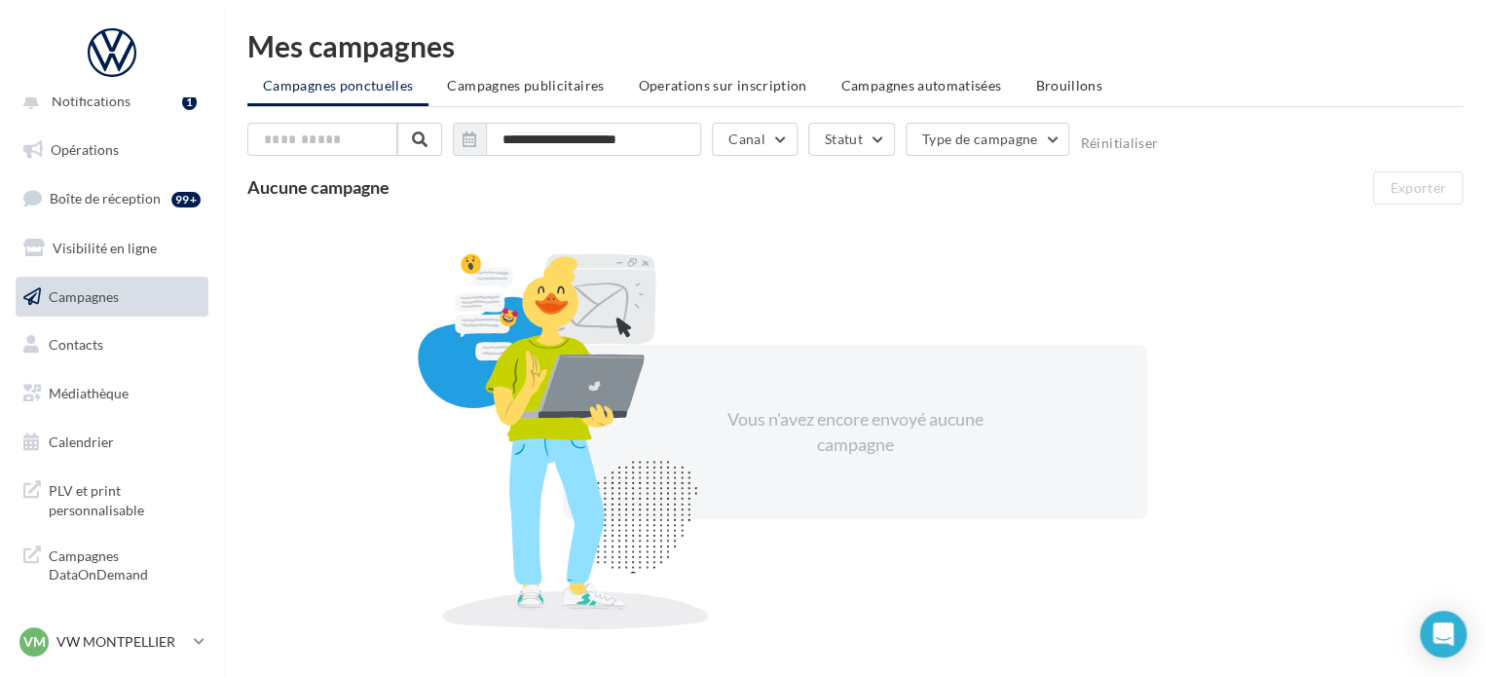
click at [564, 92] on span "Campagnes publicitaires" at bounding box center [525, 85] width 157 height 17
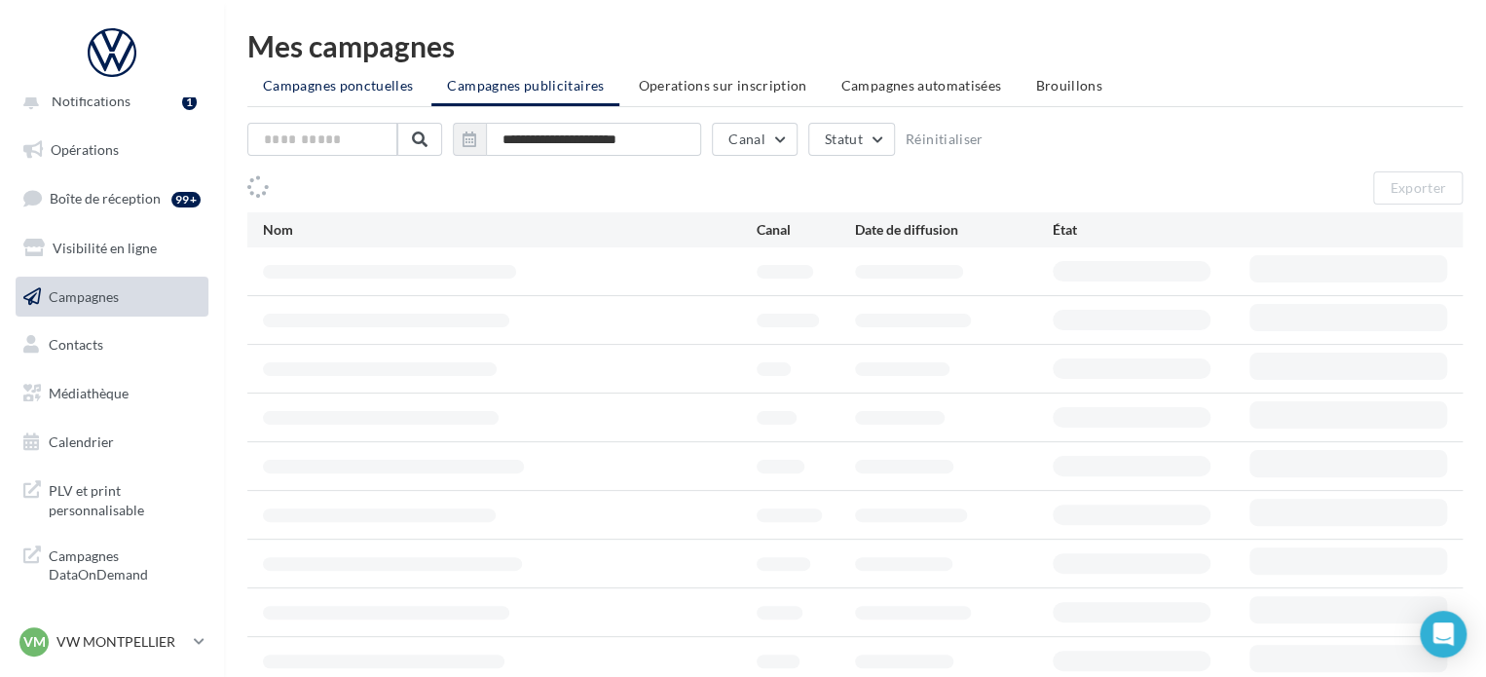
click at [414, 85] on li "Campagnes ponctuelles" at bounding box center [337, 85] width 181 height 35
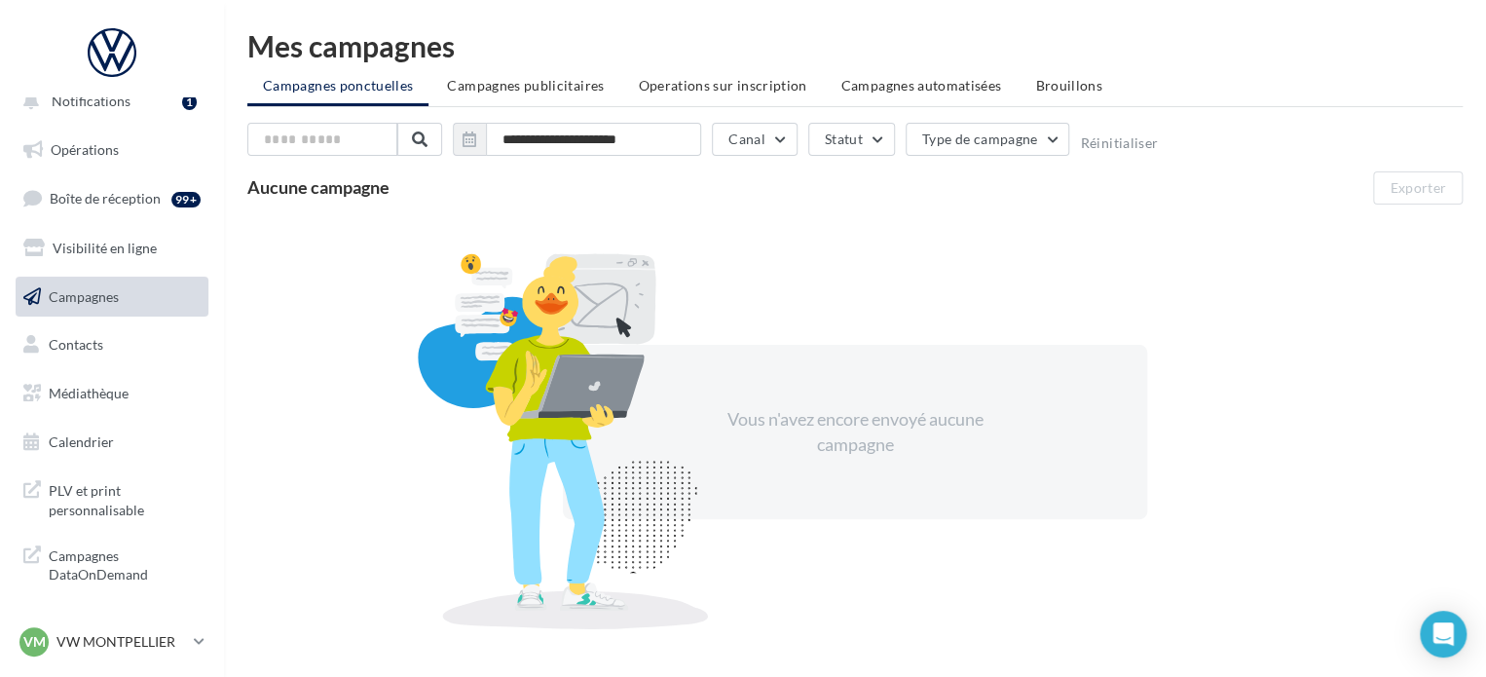
click at [877, 272] on div "Vous n'avez encore envoyé aucune campagne" at bounding box center [854, 432] width 1215 height 424
click at [201, 647] on icon at bounding box center [199, 641] width 11 height 17
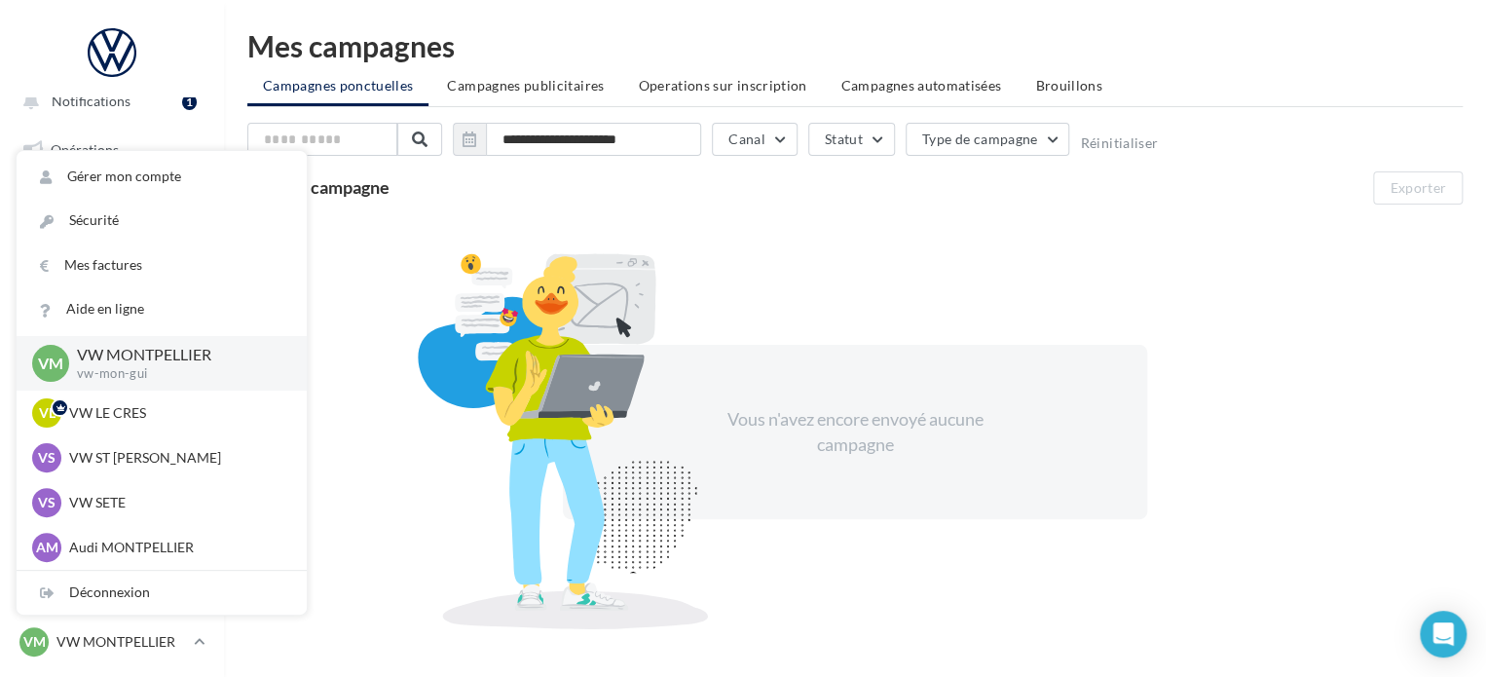
click at [723, 297] on div at bounding box center [563, 440] width 341 height 378
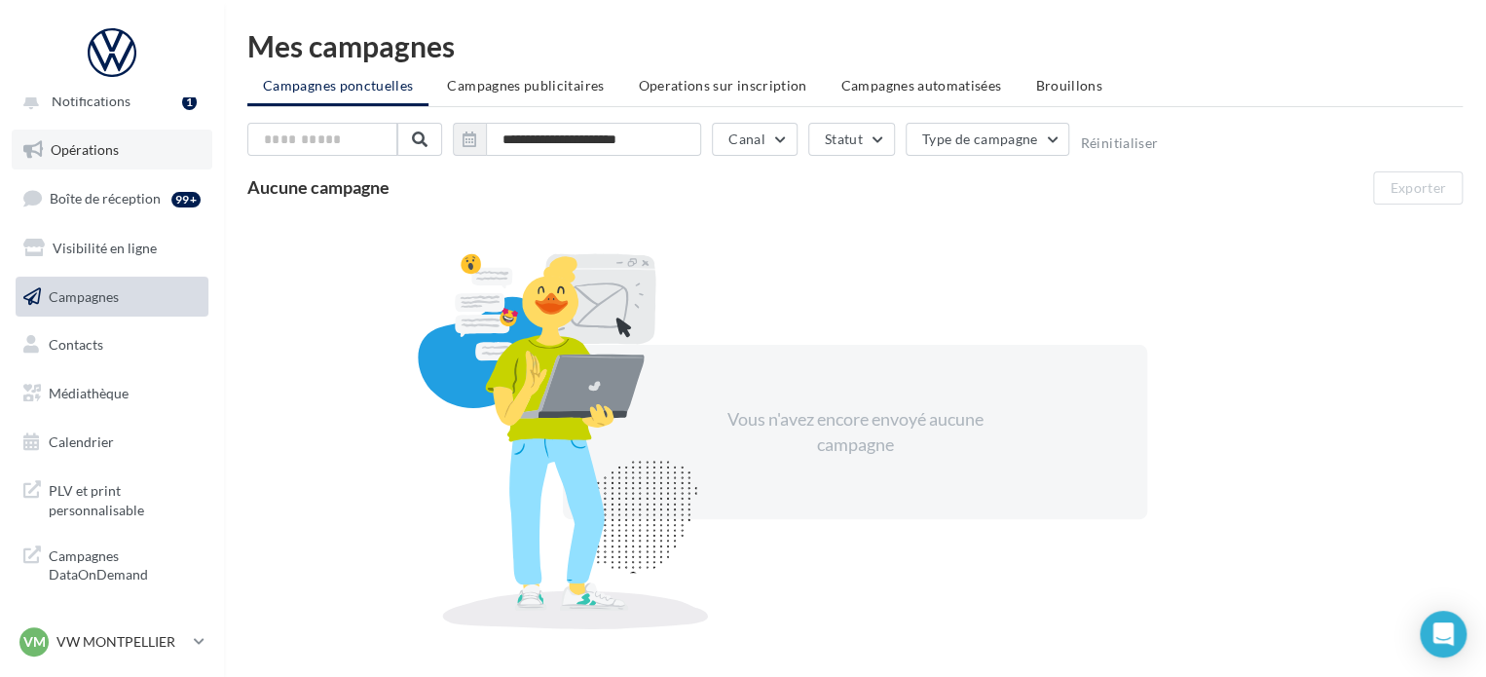
click at [142, 160] on link "Opérations" at bounding box center [112, 150] width 201 height 41
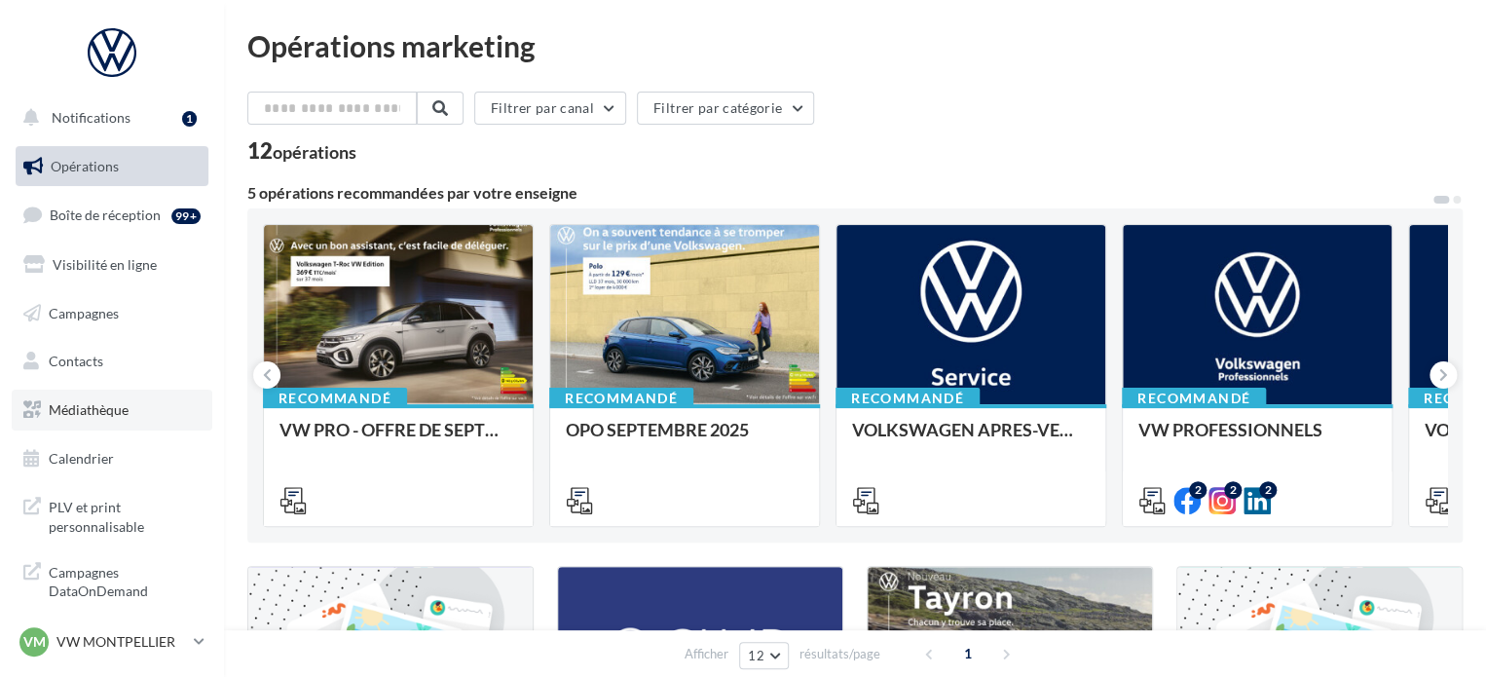
click at [141, 403] on link "Médiathèque" at bounding box center [112, 410] width 201 height 41
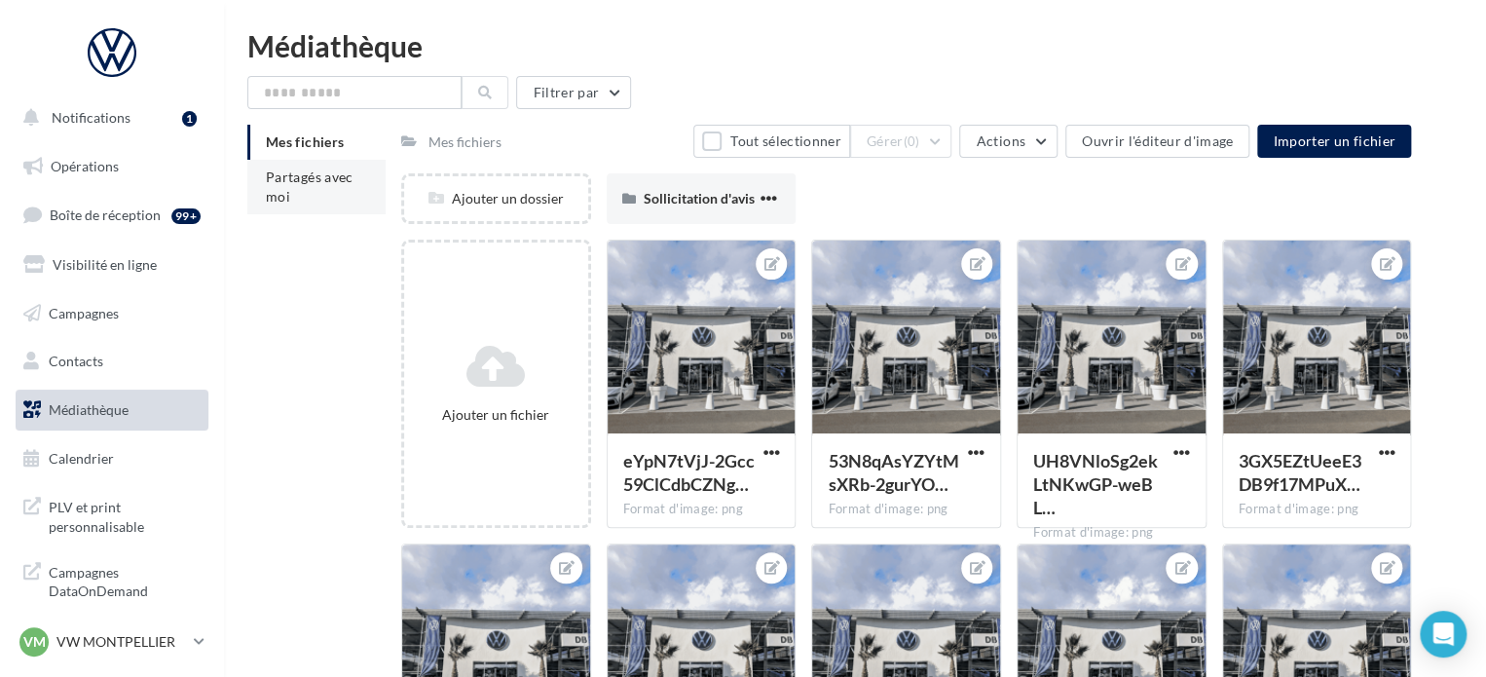
click at [319, 174] on span "Partagés avec moi" at bounding box center [310, 186] width 88 height 36
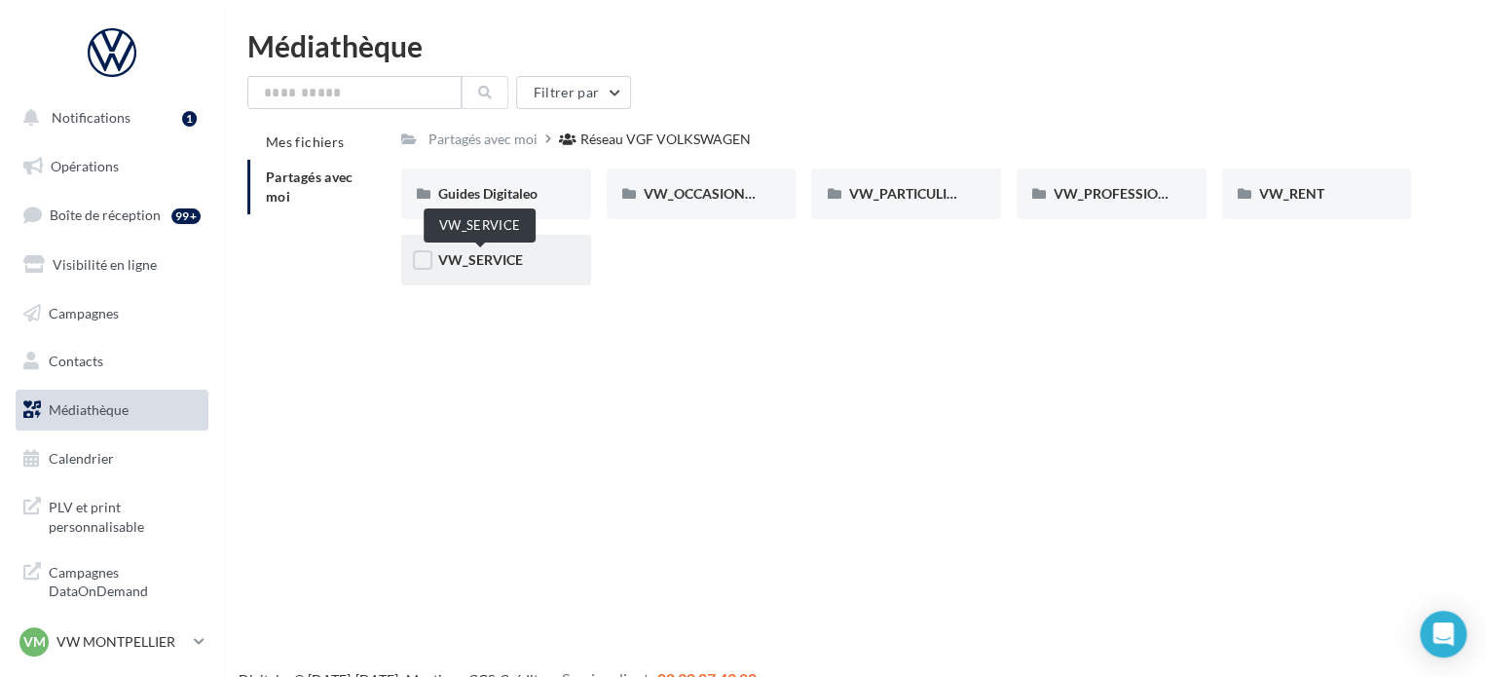
click at [509, 267] on span "VW_SERVICE" at bounding box center [480, 259] width 85 height 17
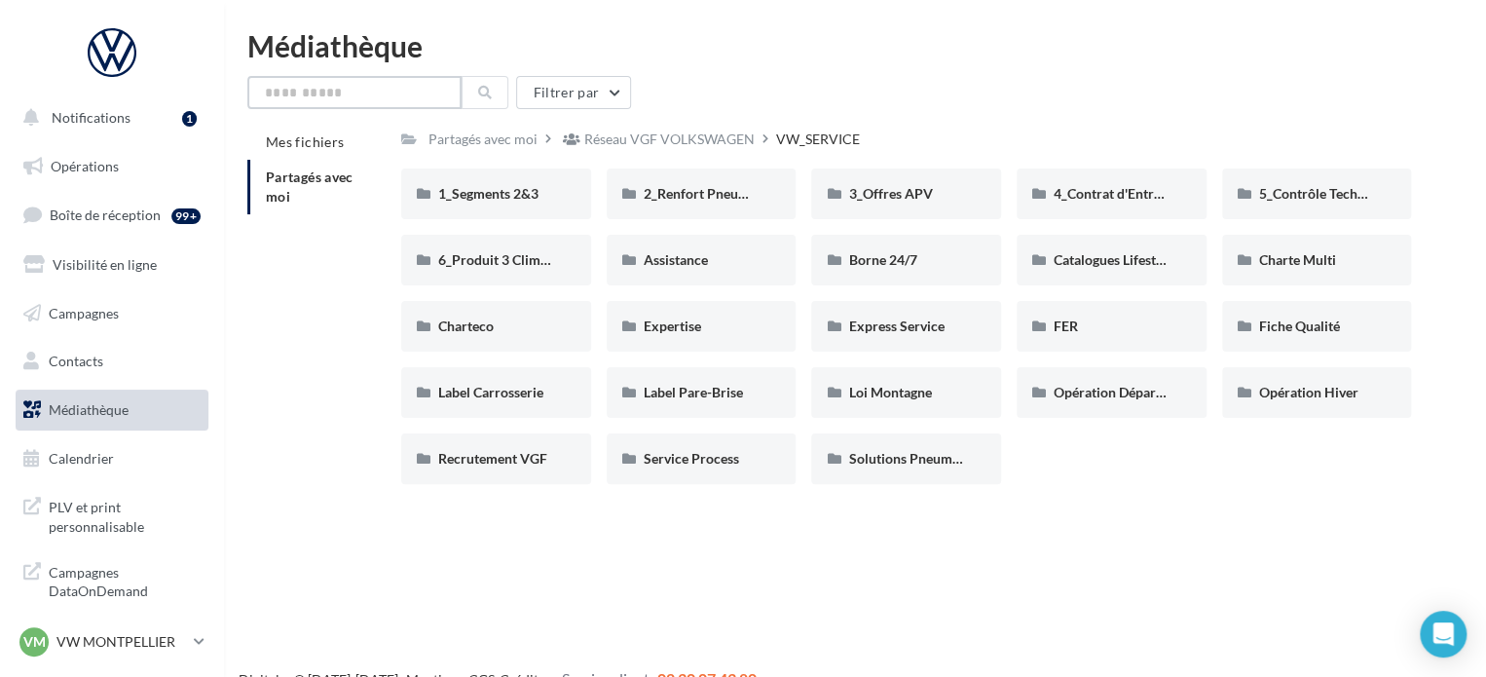
click at [384, 91] on input "text" at bounding box center [354, 92] width 214 height 33
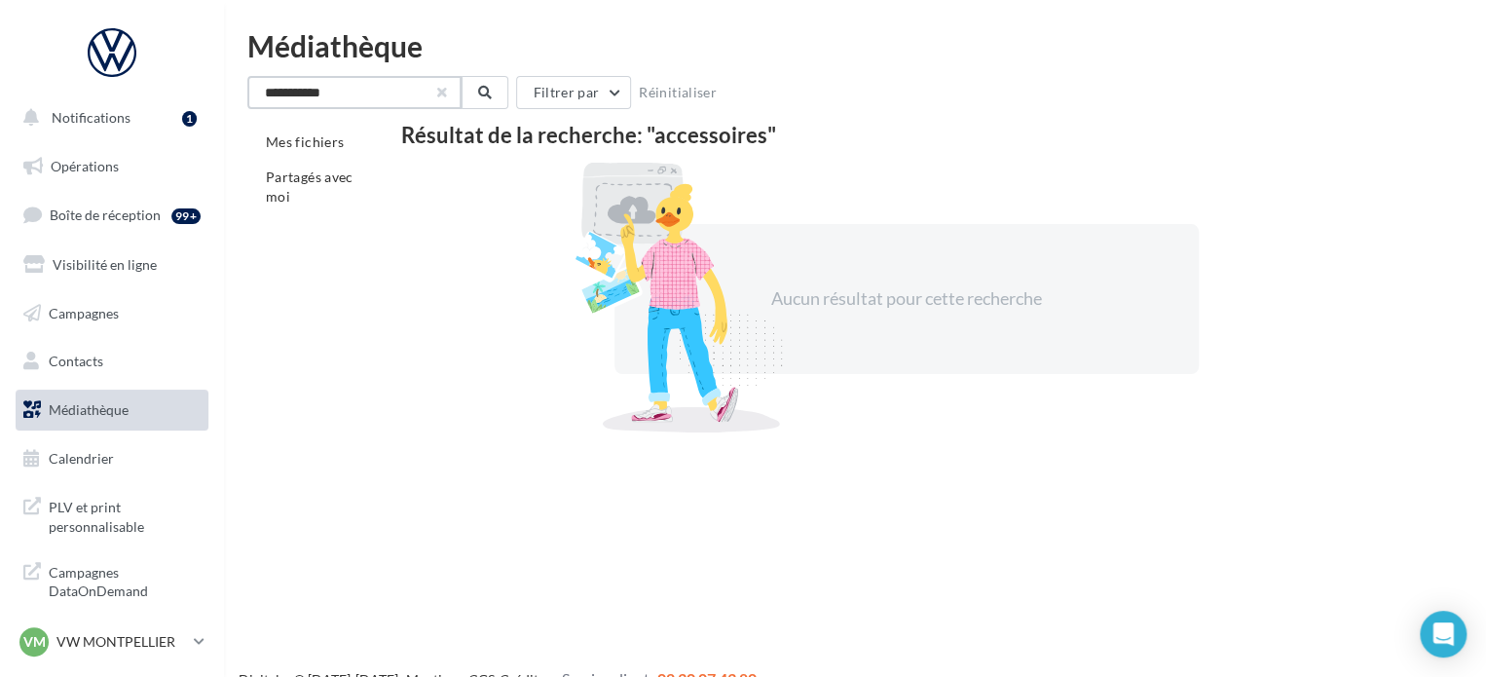
type input "**********"
click at [440, 89] on button "button" at bounding box center [442, 93] width 8 height 8
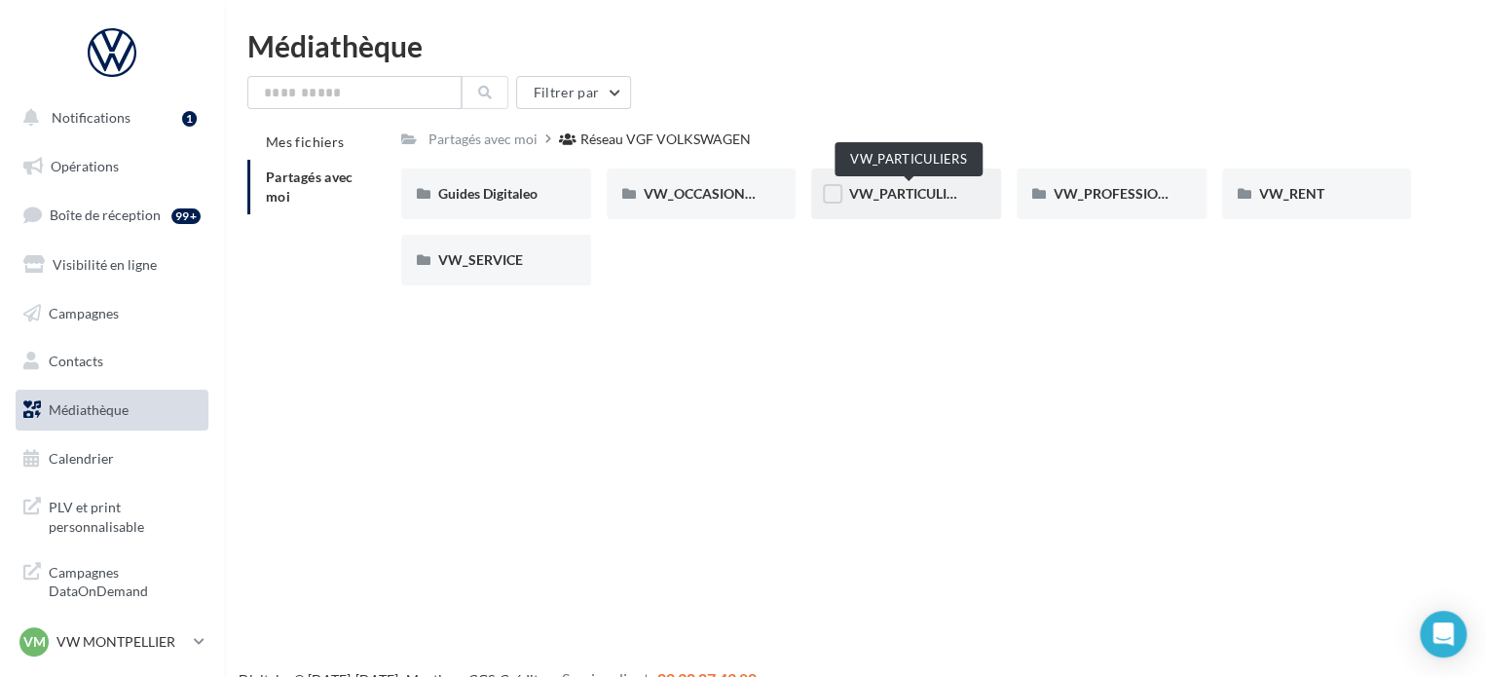
click at [916, 187] on span "VW_PARTICULIERS" at bounding box center [909, 193] width 122 height 17
